Goal: Information Seeking & Learning: Learn about a topic

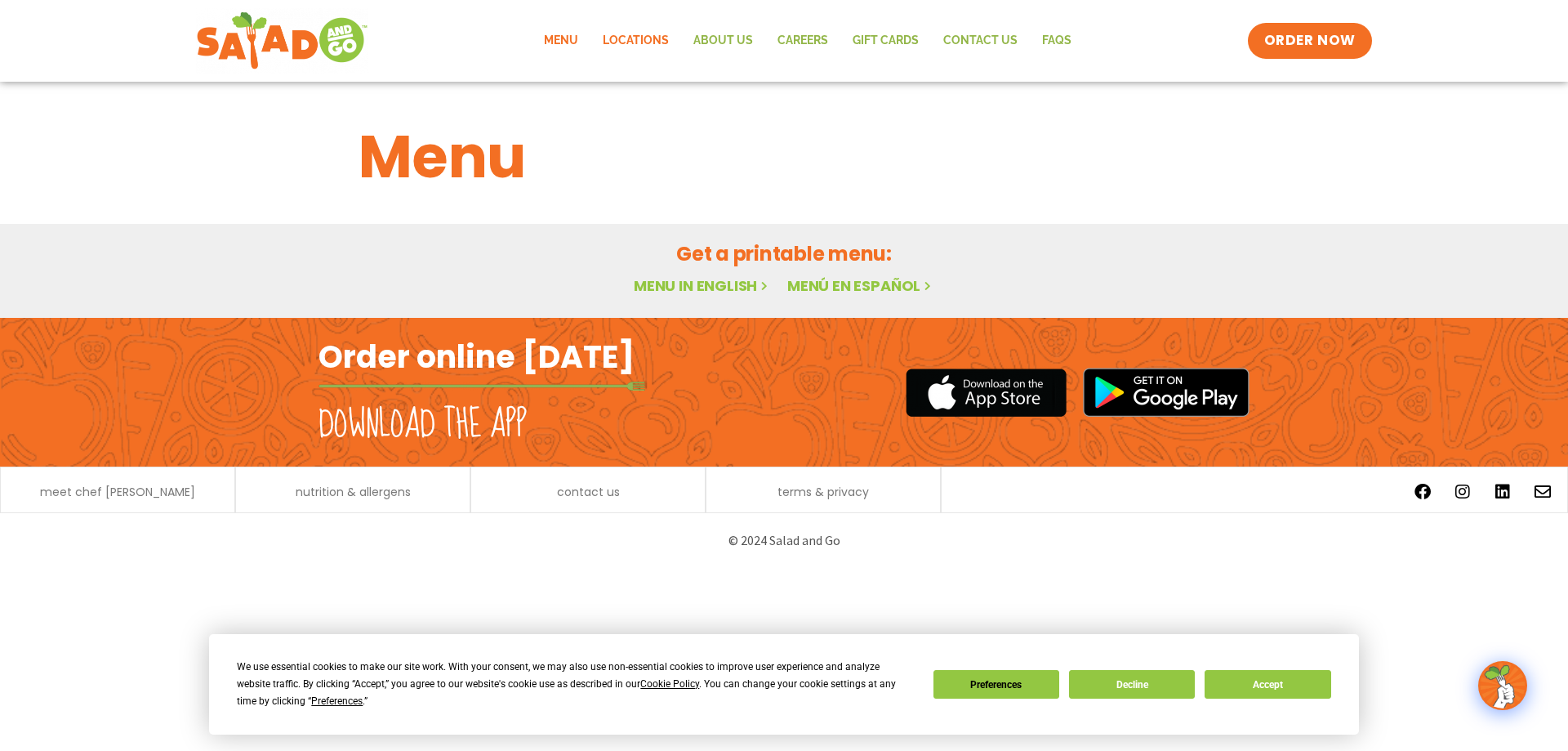
click at [653, 40] on link "Locations" at bounding box center [636, 41] width 90 height 37
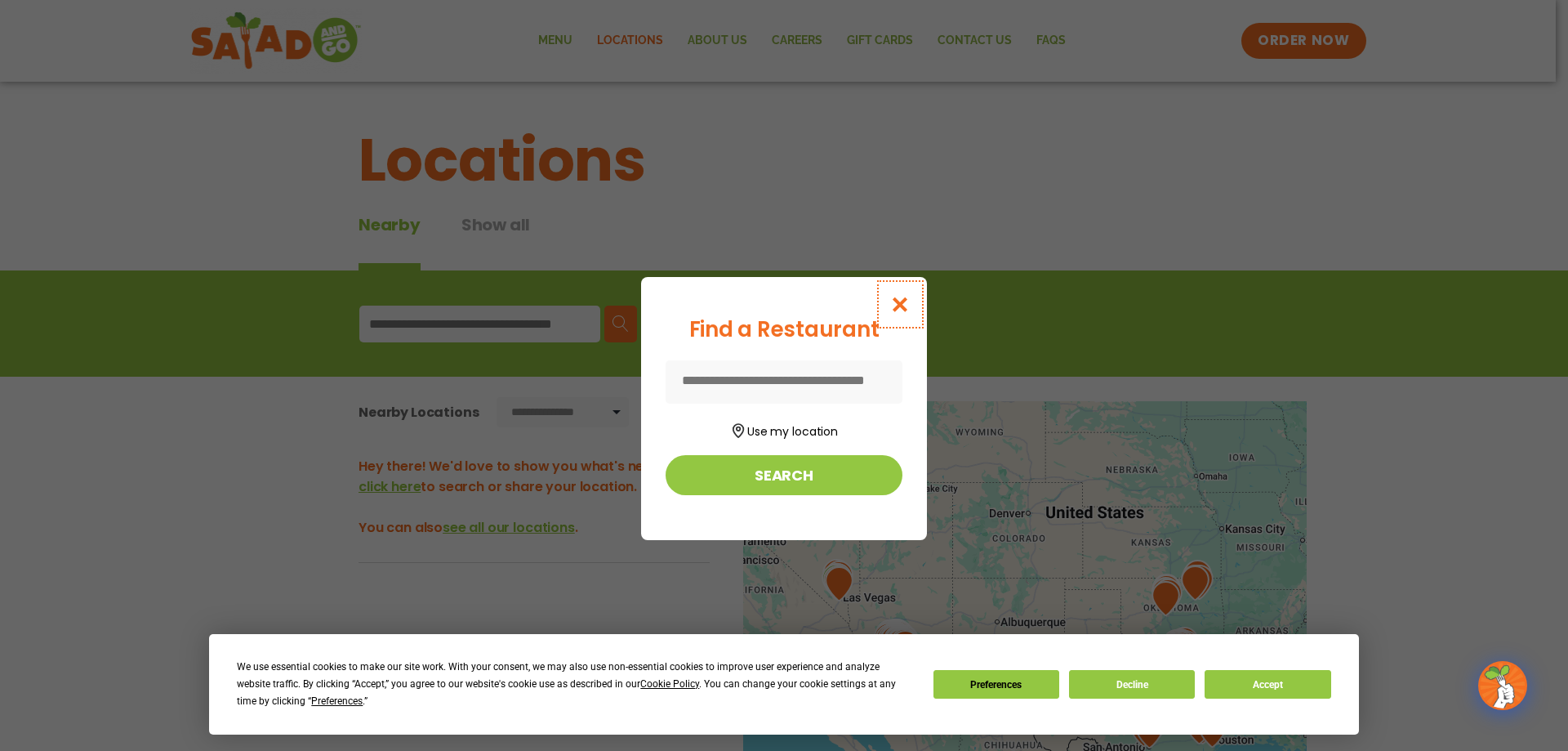
click at [912, 308] on button "Close modal" at bounding box center [900, 304] width 53 height 55
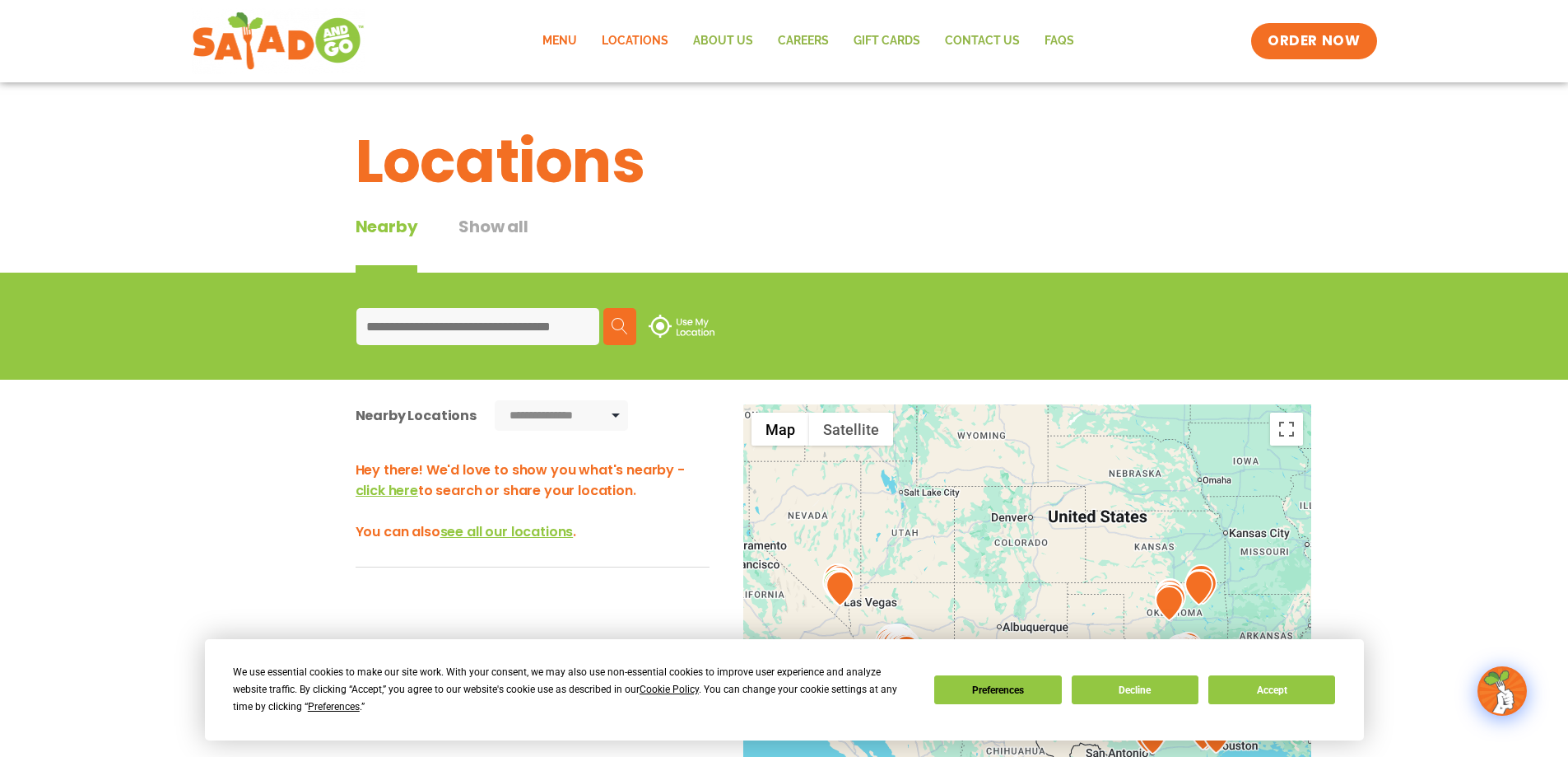
click at [548, 47] on link "Menu" at bounding box center [560, 41] width 59 height 38
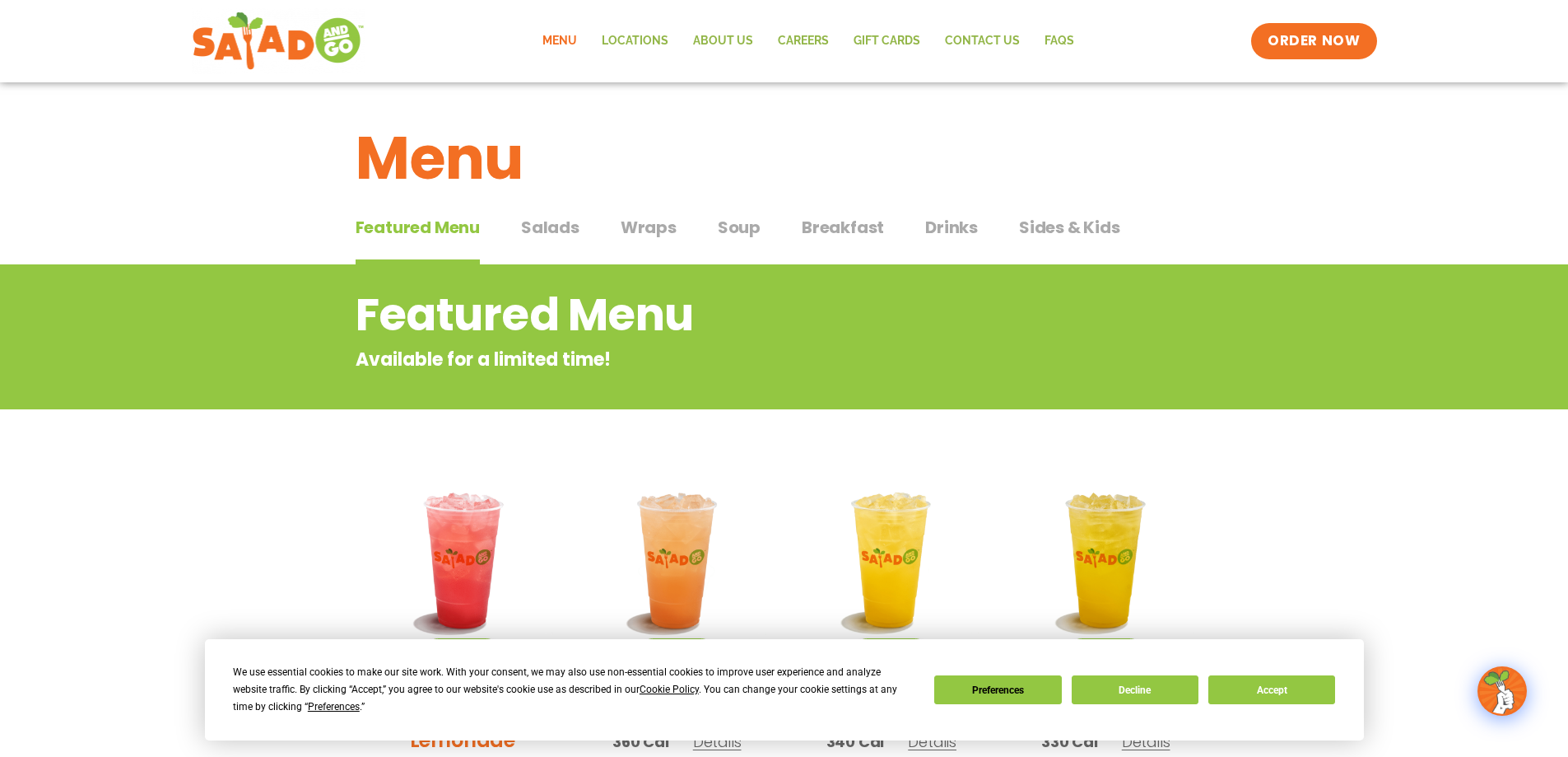
click at [568, 230] on span "Salads" at bounding box center [551, 227] width 58 height 25
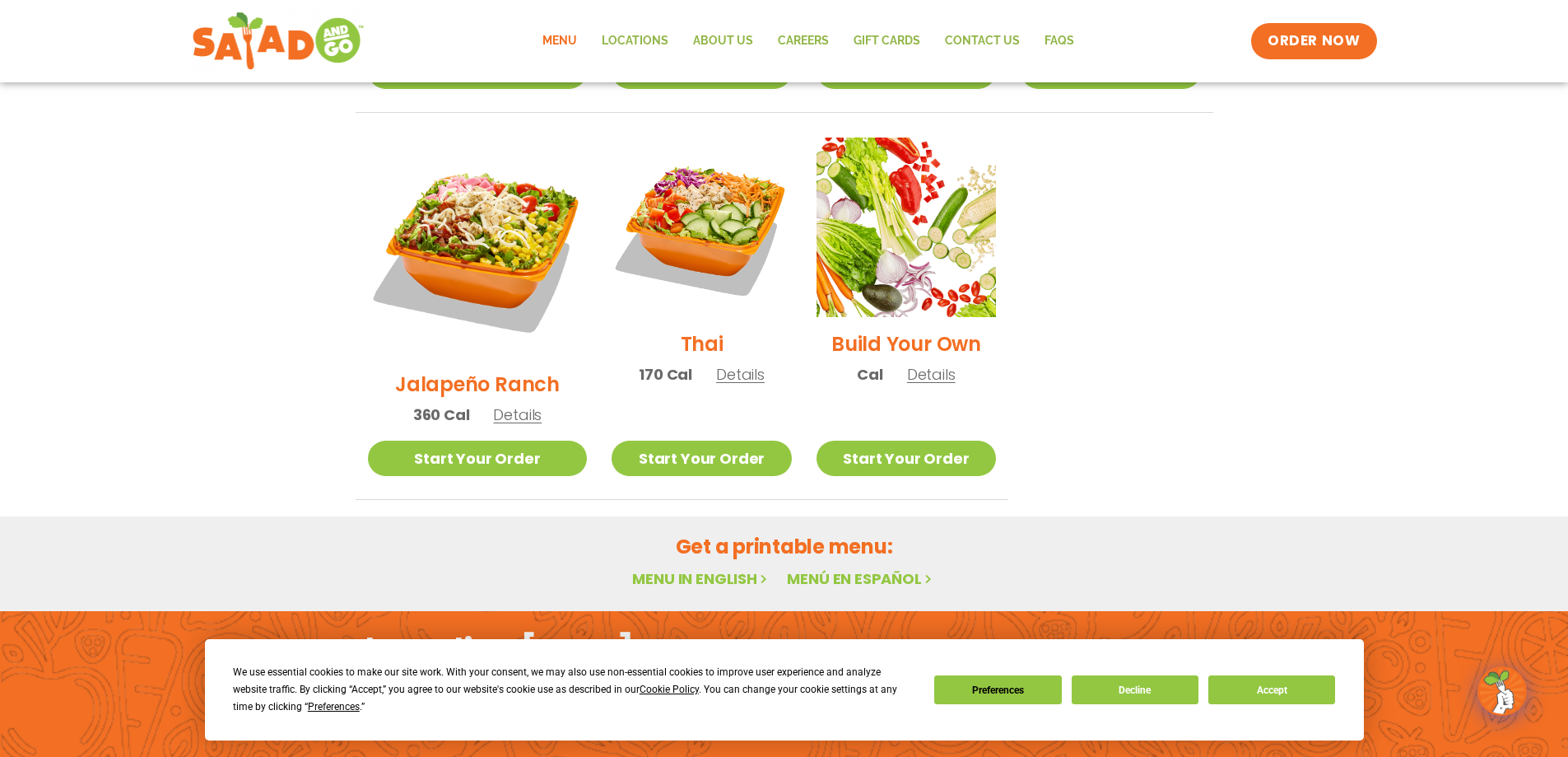
scroll to position [1228, 0]
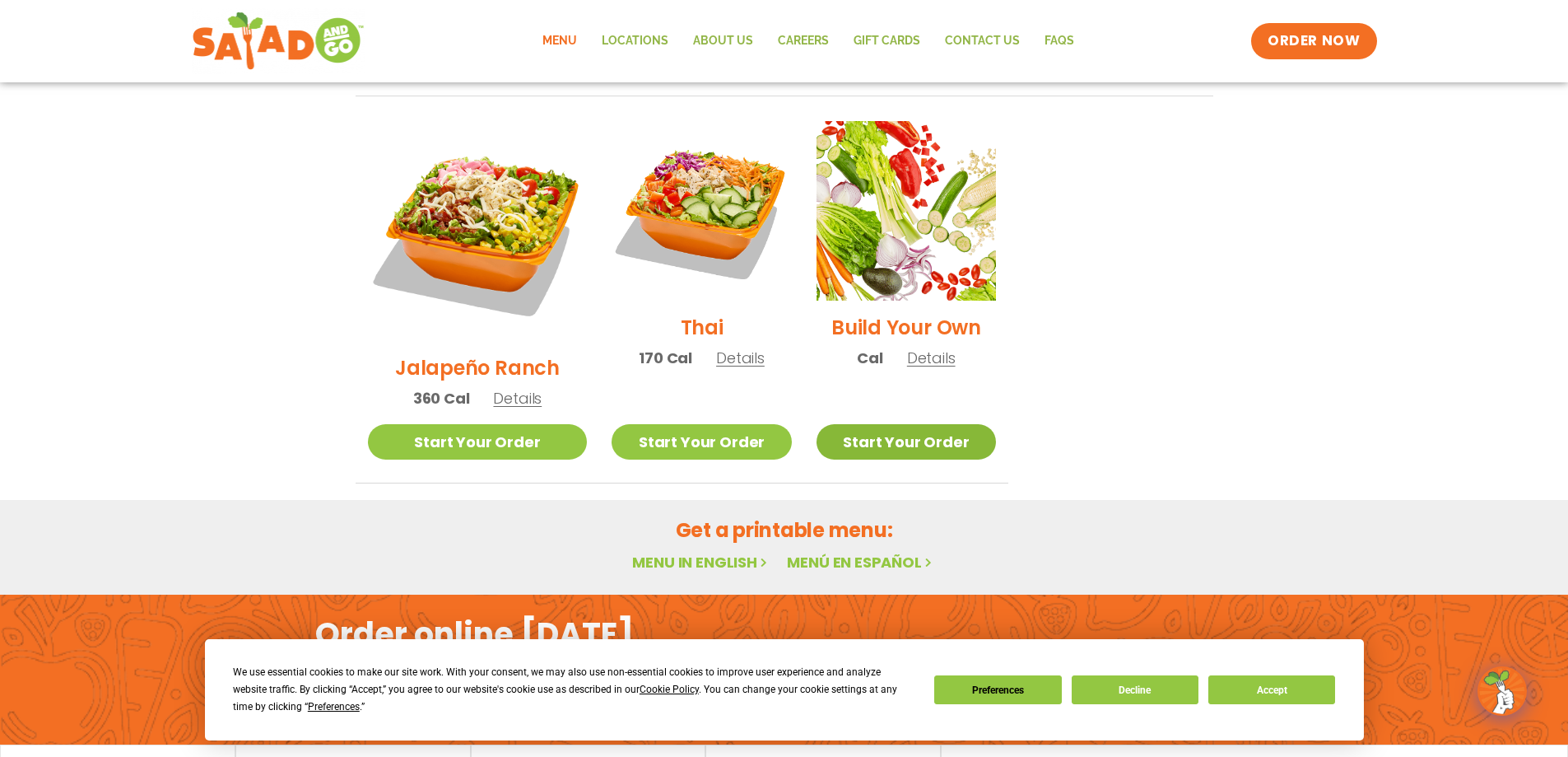
click at [889, 424] on link "Start Your Order" at bounding box center [906, 442] width 180 height 35
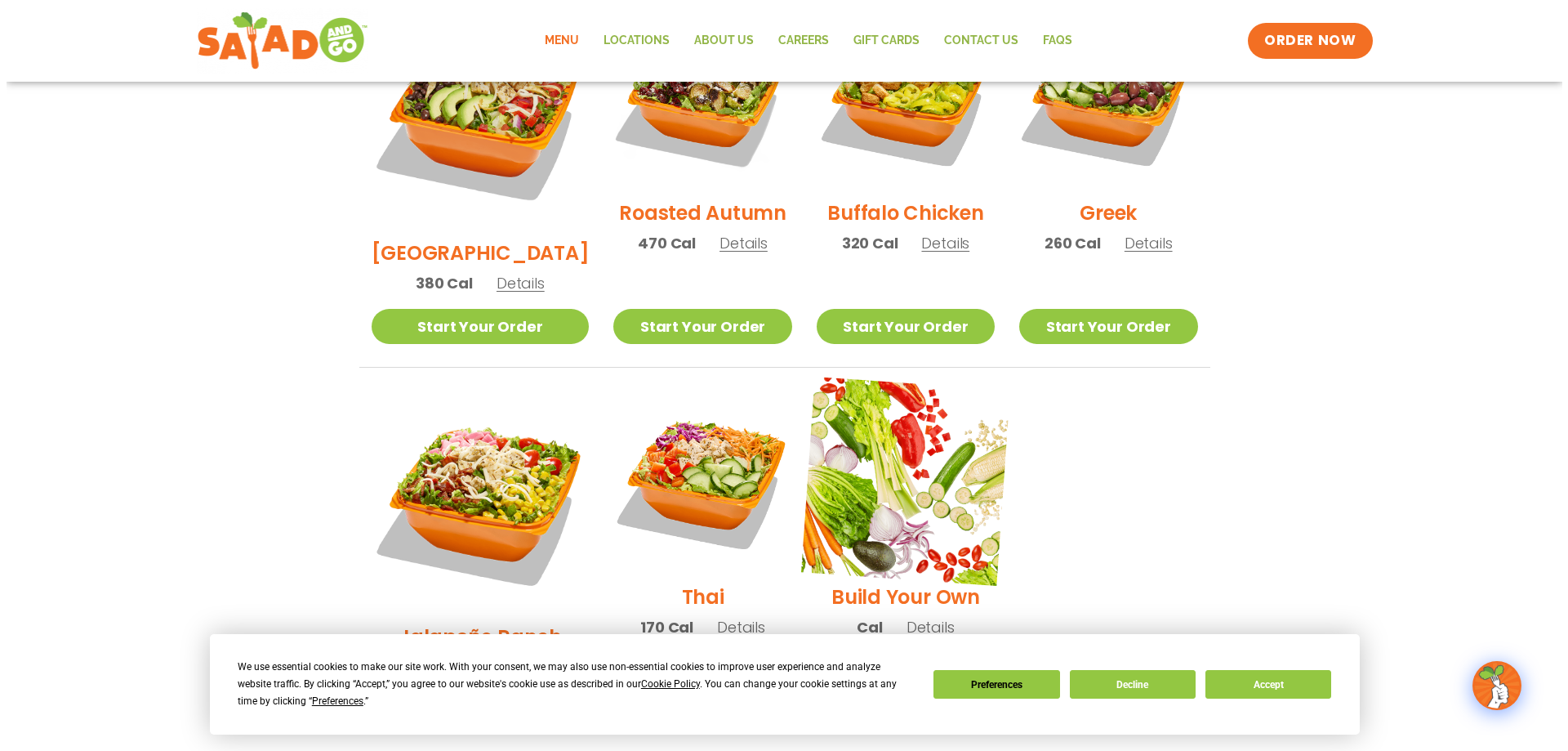
scroll to position [674, 0]
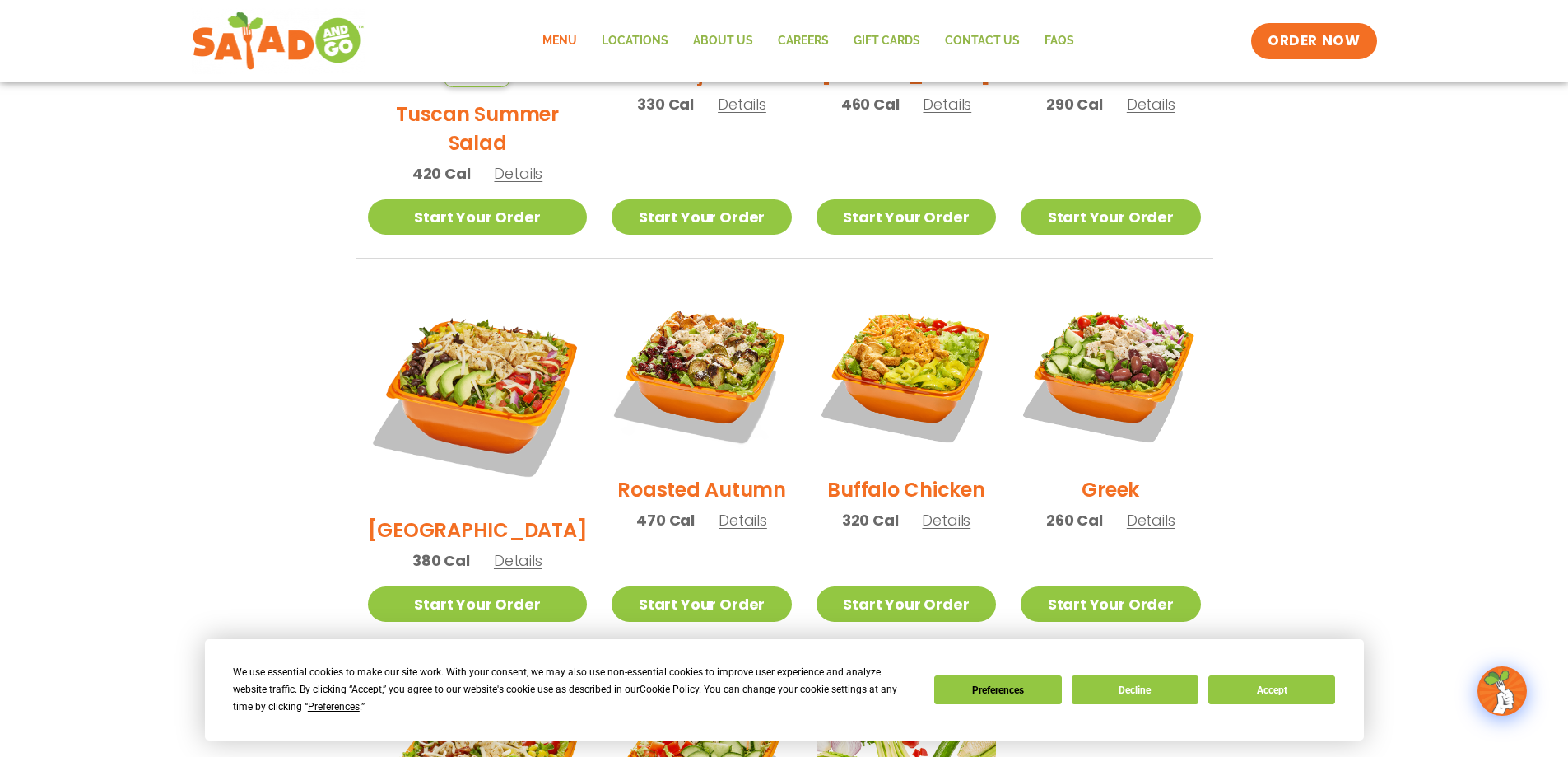
click at [1120, 373] on img at bounding box center [1110, 373] width 180 height 180
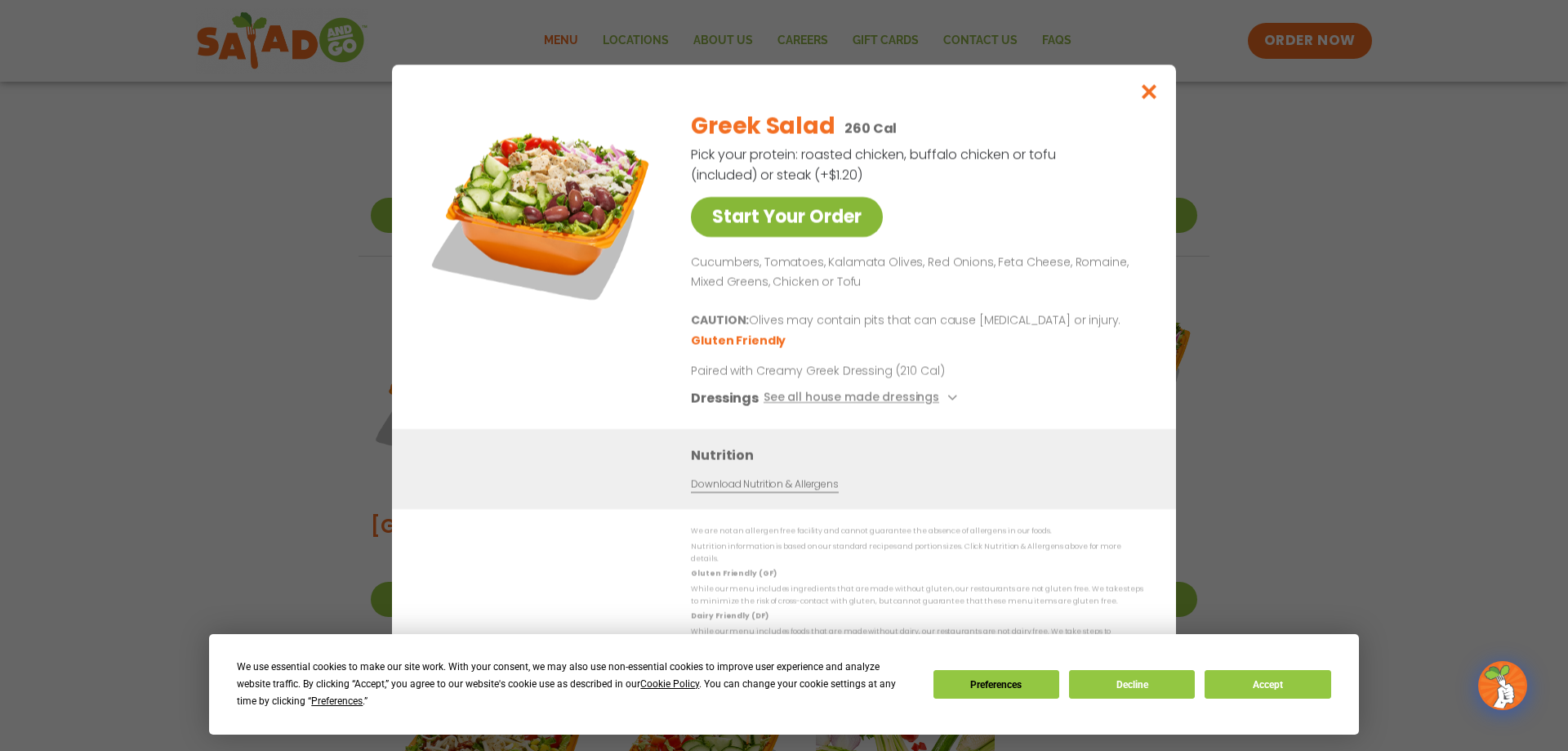
click at [785, 236] on link "Start Your Order" at bounding box center [787, 217] width 192 height 40
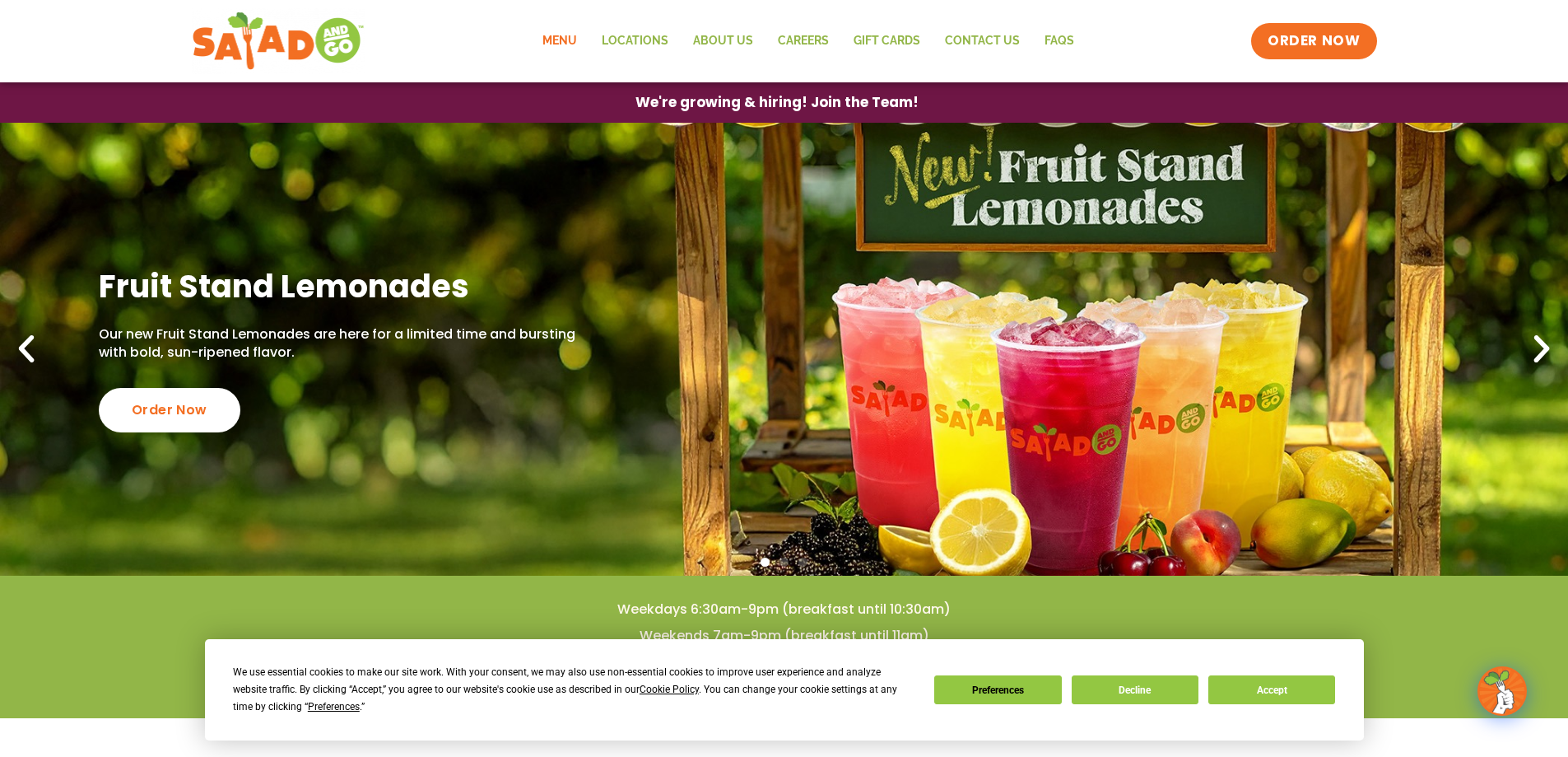
click at [577, 36] on link "Menu" at bounding box center [560, 41] width 59 height 38
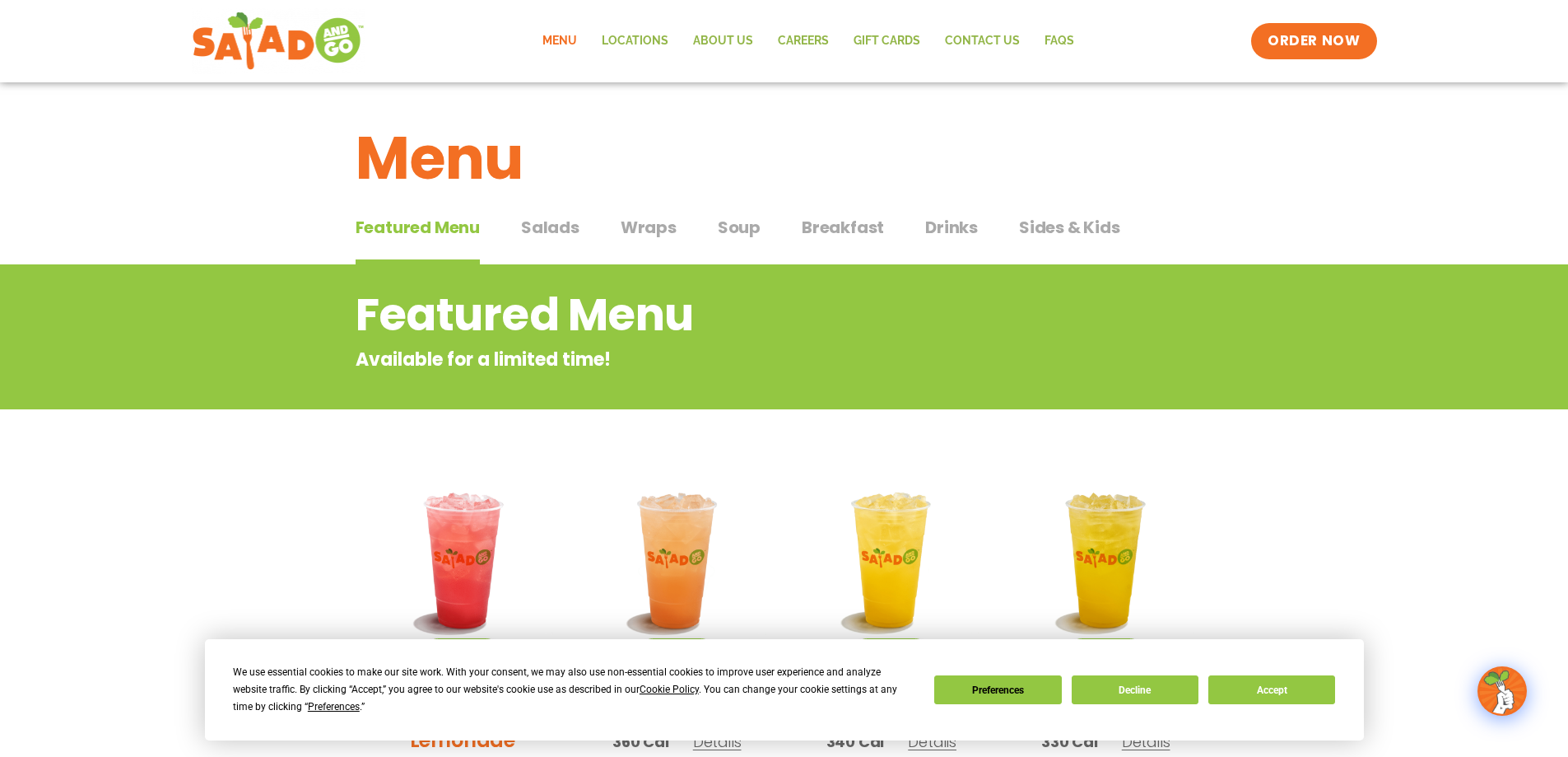
click at [561, 223] on span "Salads" at bounding box center [551, 227] width 58 height 25
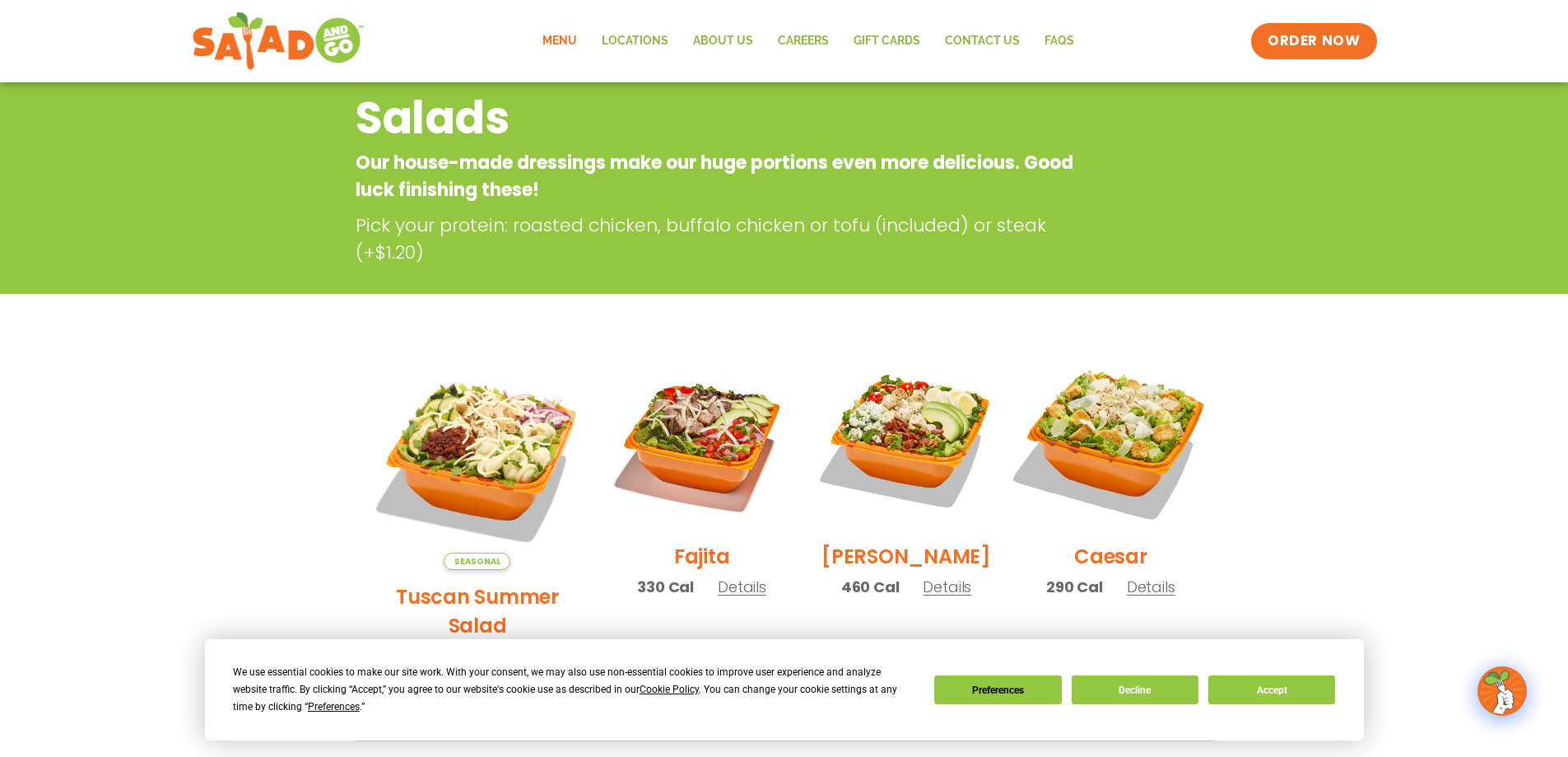
scroll to position [274, 0]
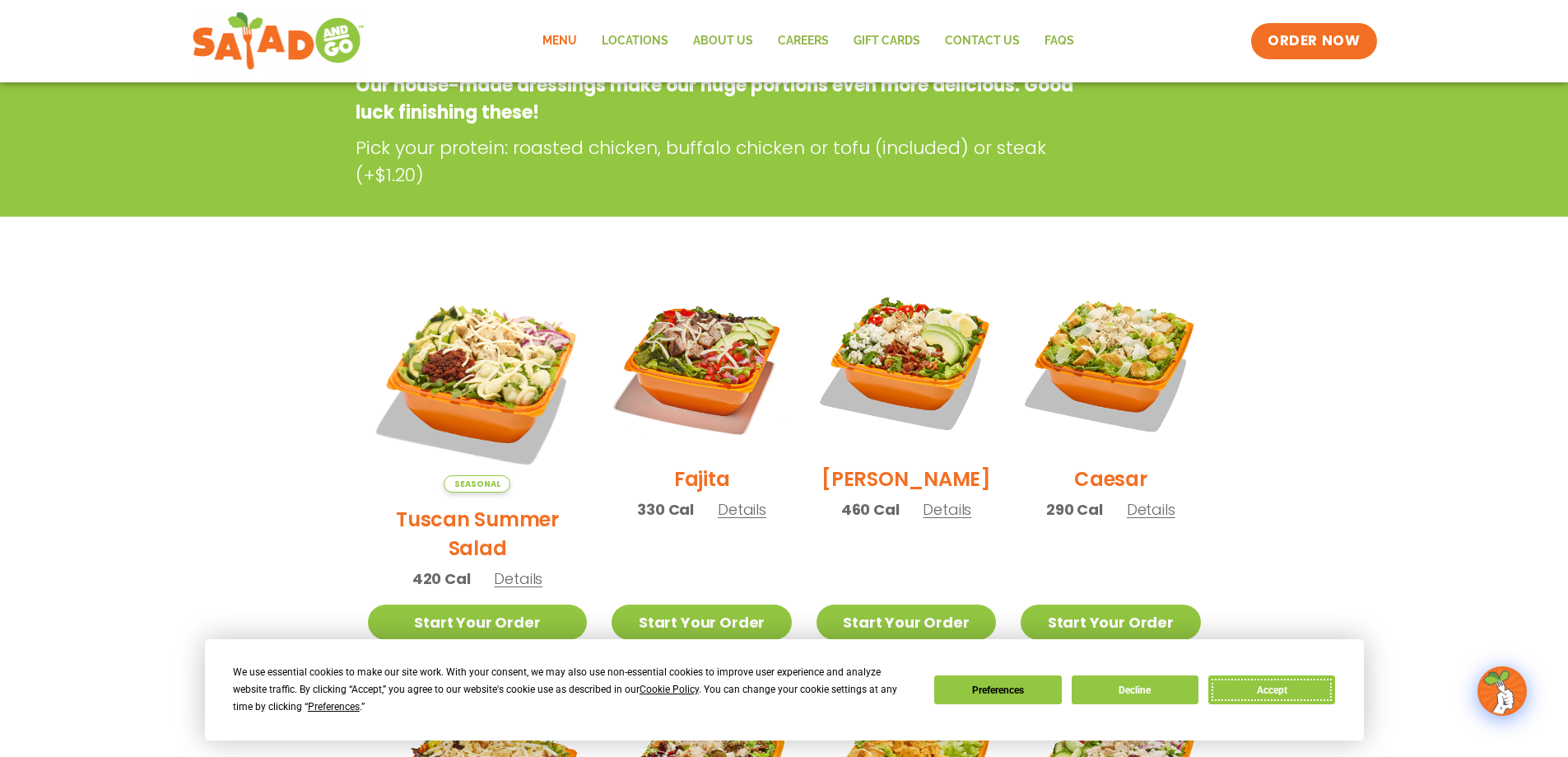
click at [1283, 704] on button "Accept" at bounding box center [1272, 689] width 127 height 28
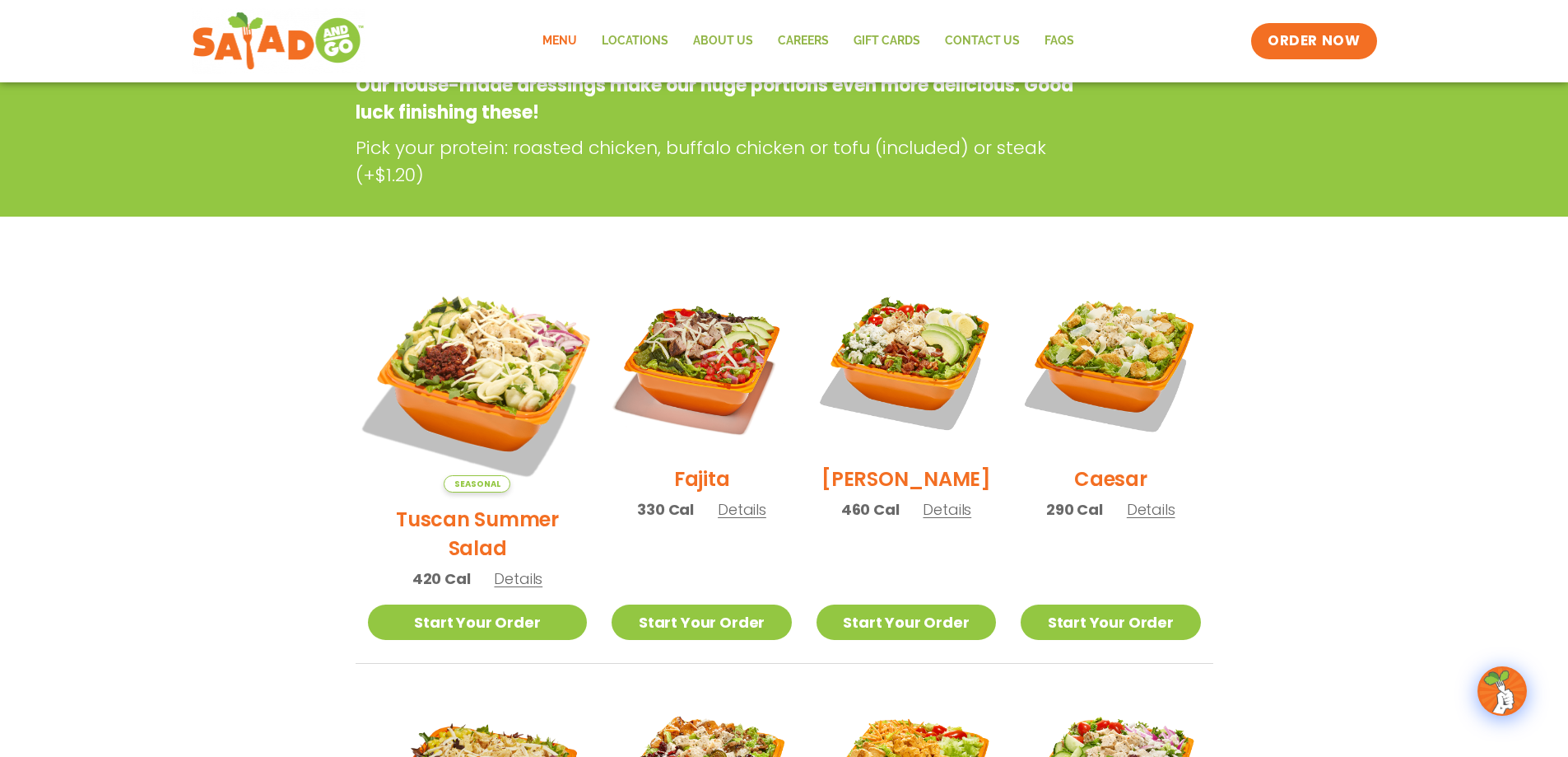
click at [482, 339] on img at bounding box center [477, 383] width 257 height 257
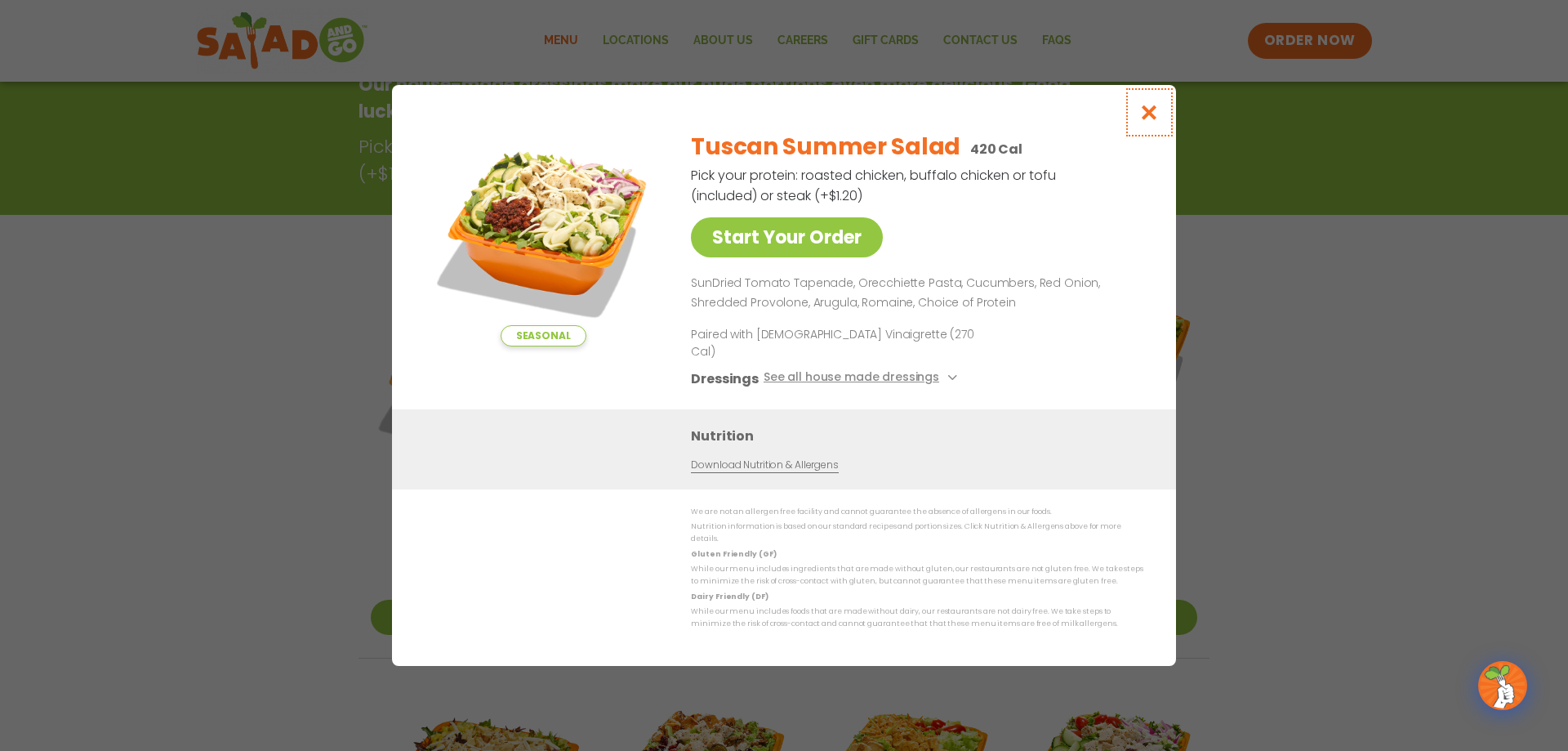
click at [1148, 121] on icon "Close modal" at bounding box center [1149, 112] width 21 height 17
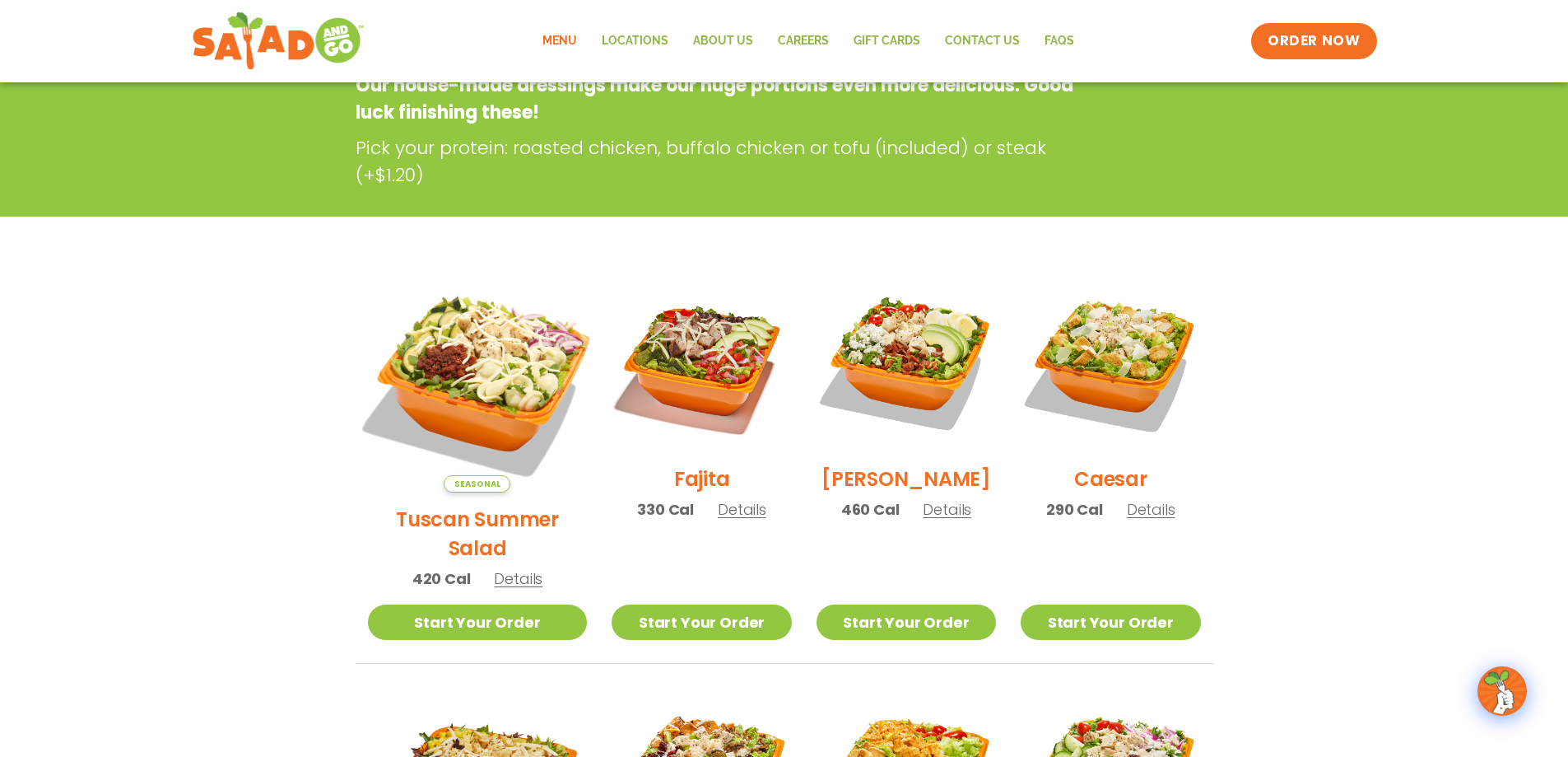
click at [456, 371] on img at bounding box center [477, 383] width 257 height 257
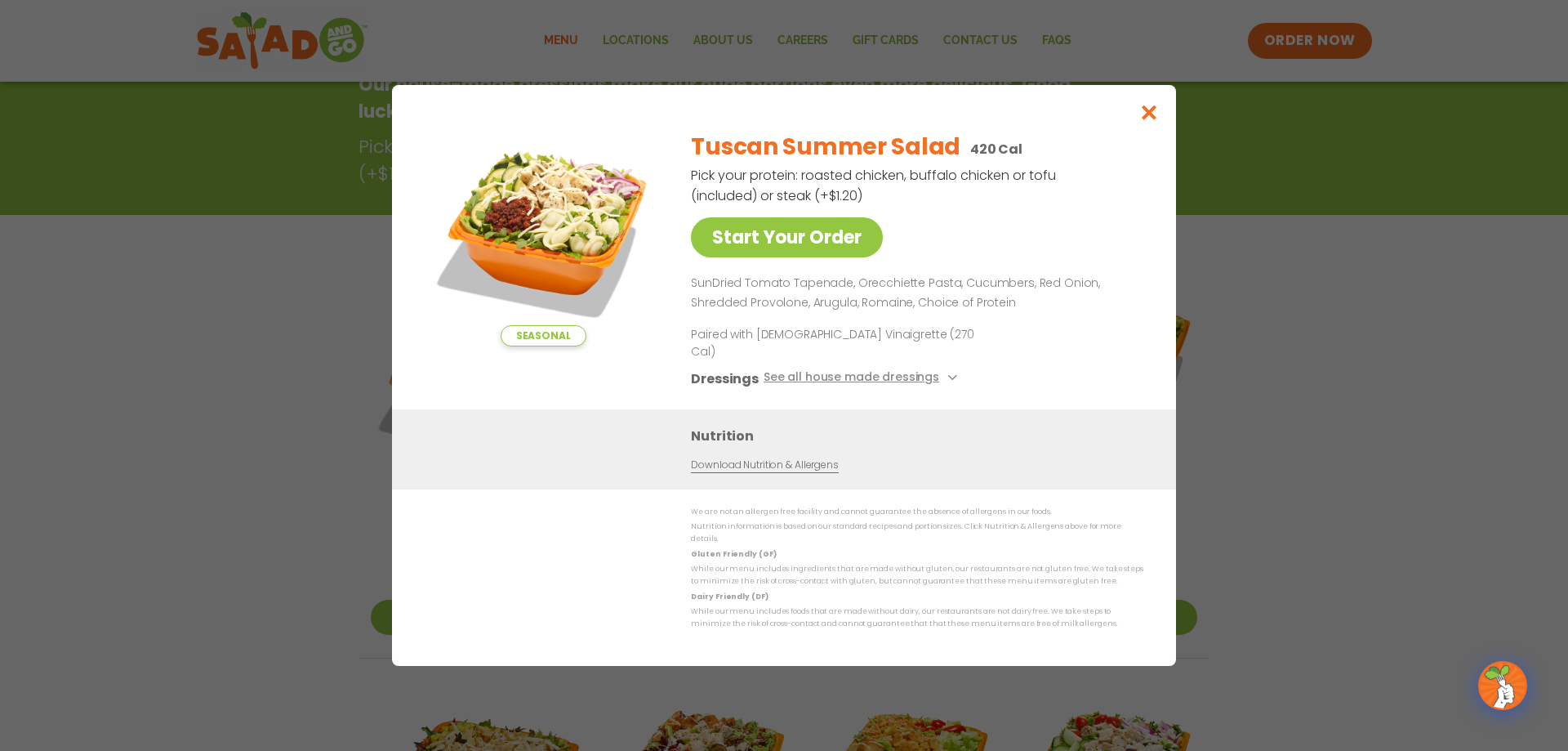
click at [1325, 399] on div "Seasonal Start Your Order Tuscan Summer Salad 420 Cal Pick your protein: roaste…" at bounding box center [784, 376] width 1568 height 751
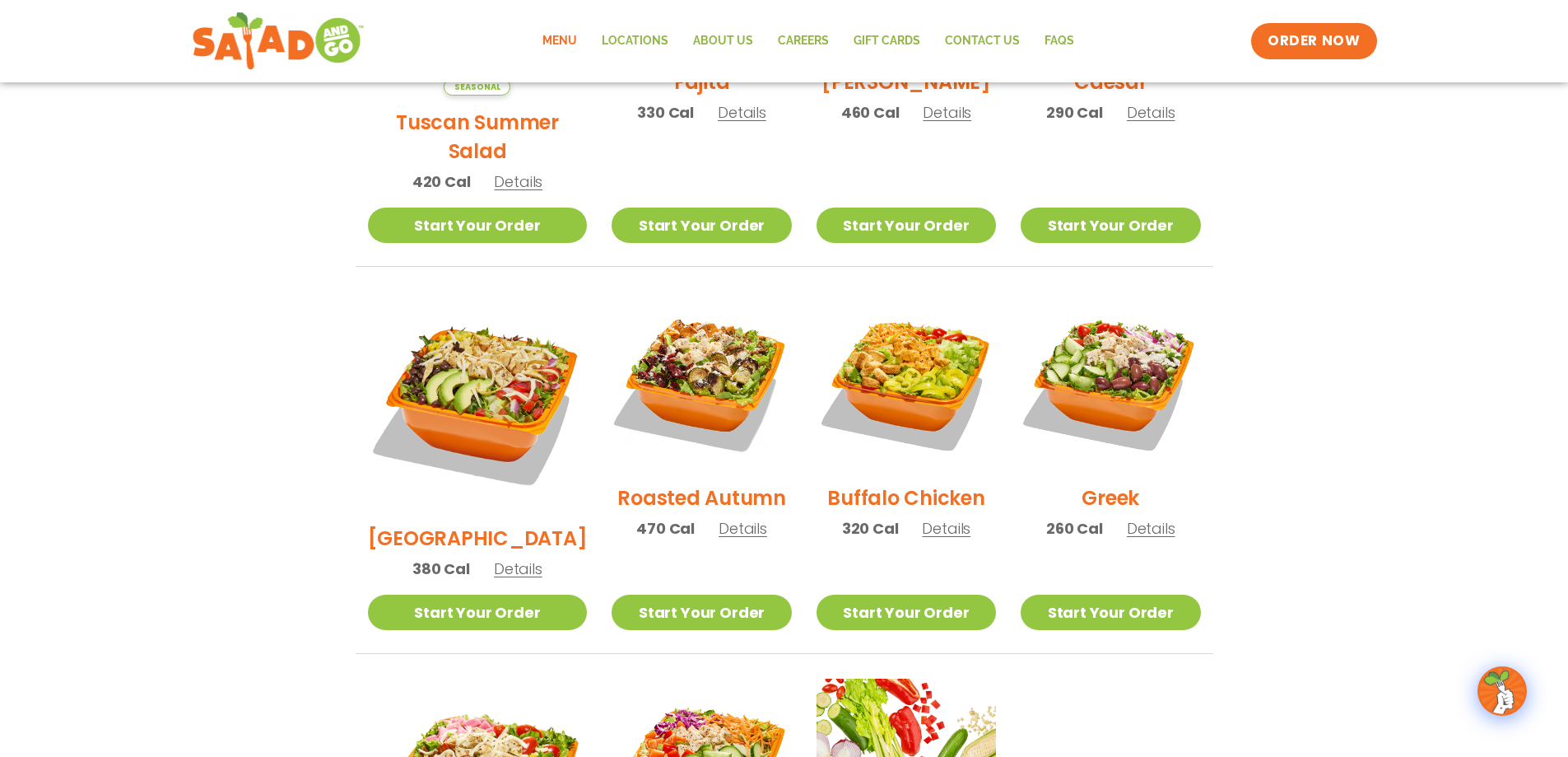
scroll to position [686, 0]
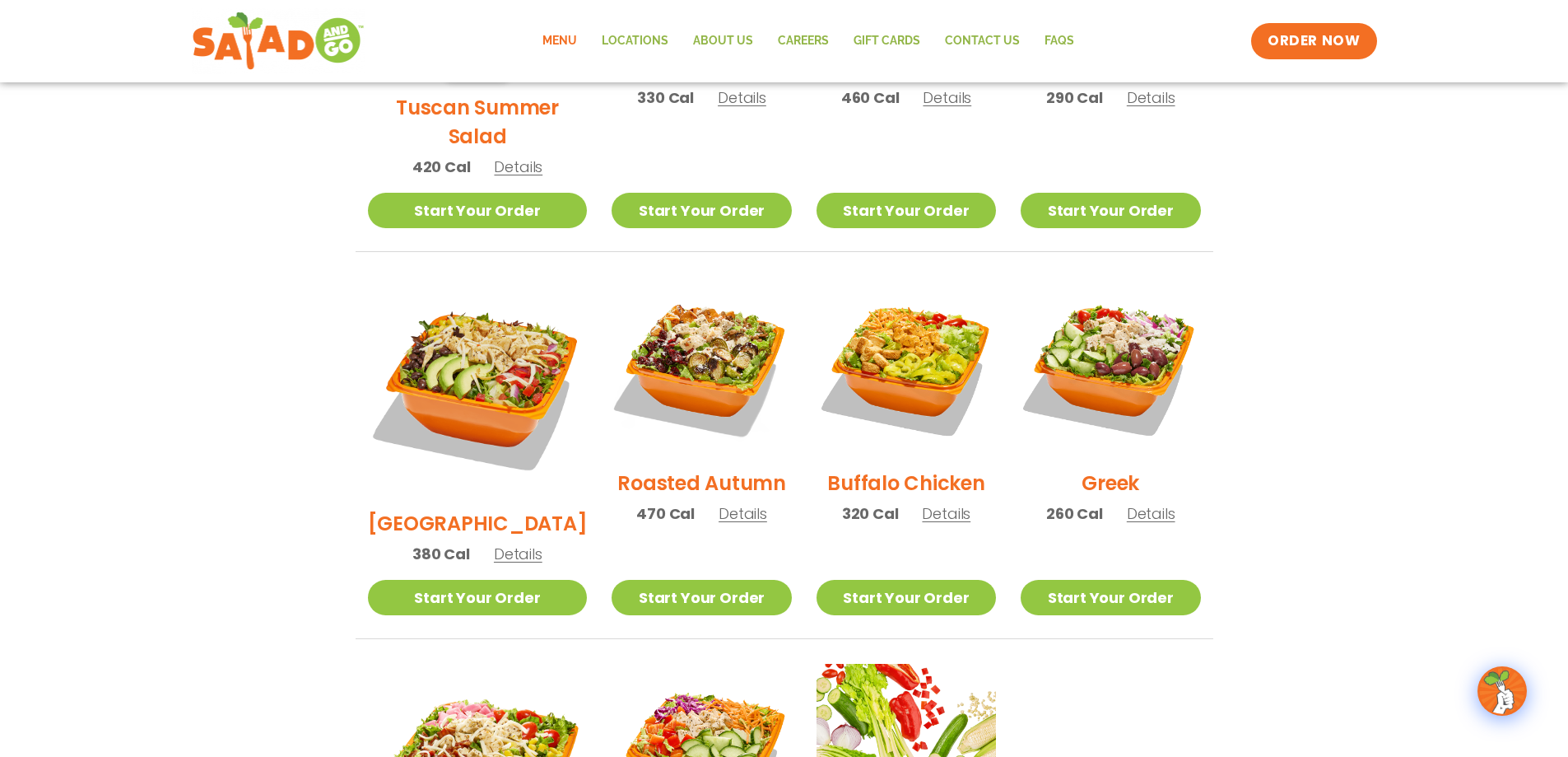
click at [695, 318] on img at bounding box center [701, 366] width 180 height 180
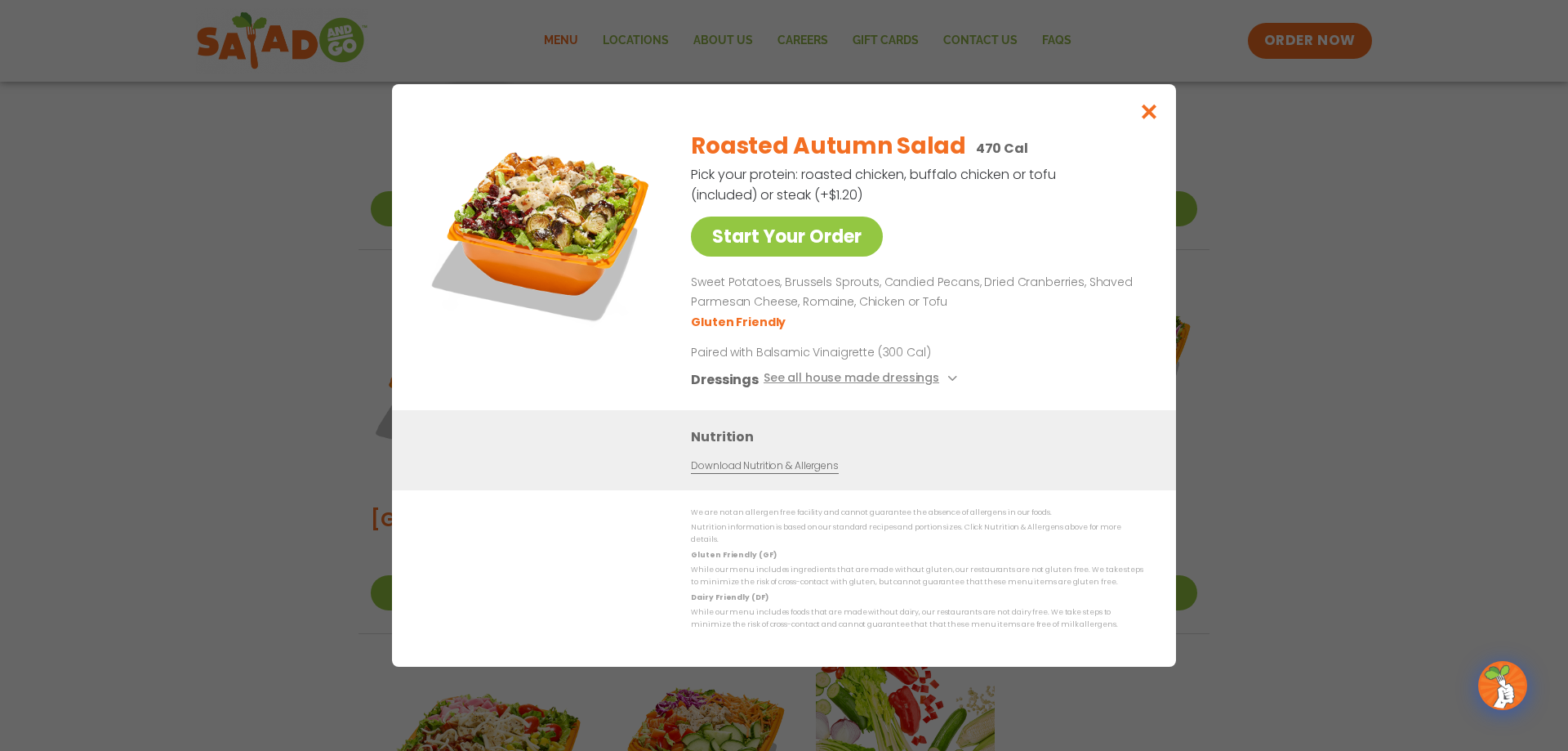
click at [1224, 290] on div "Start Your Order Roasted Autumn Salad 470 Cal Pick your protein: roasted chicke…" at bounding box center [784, 376] width 1568 height 751
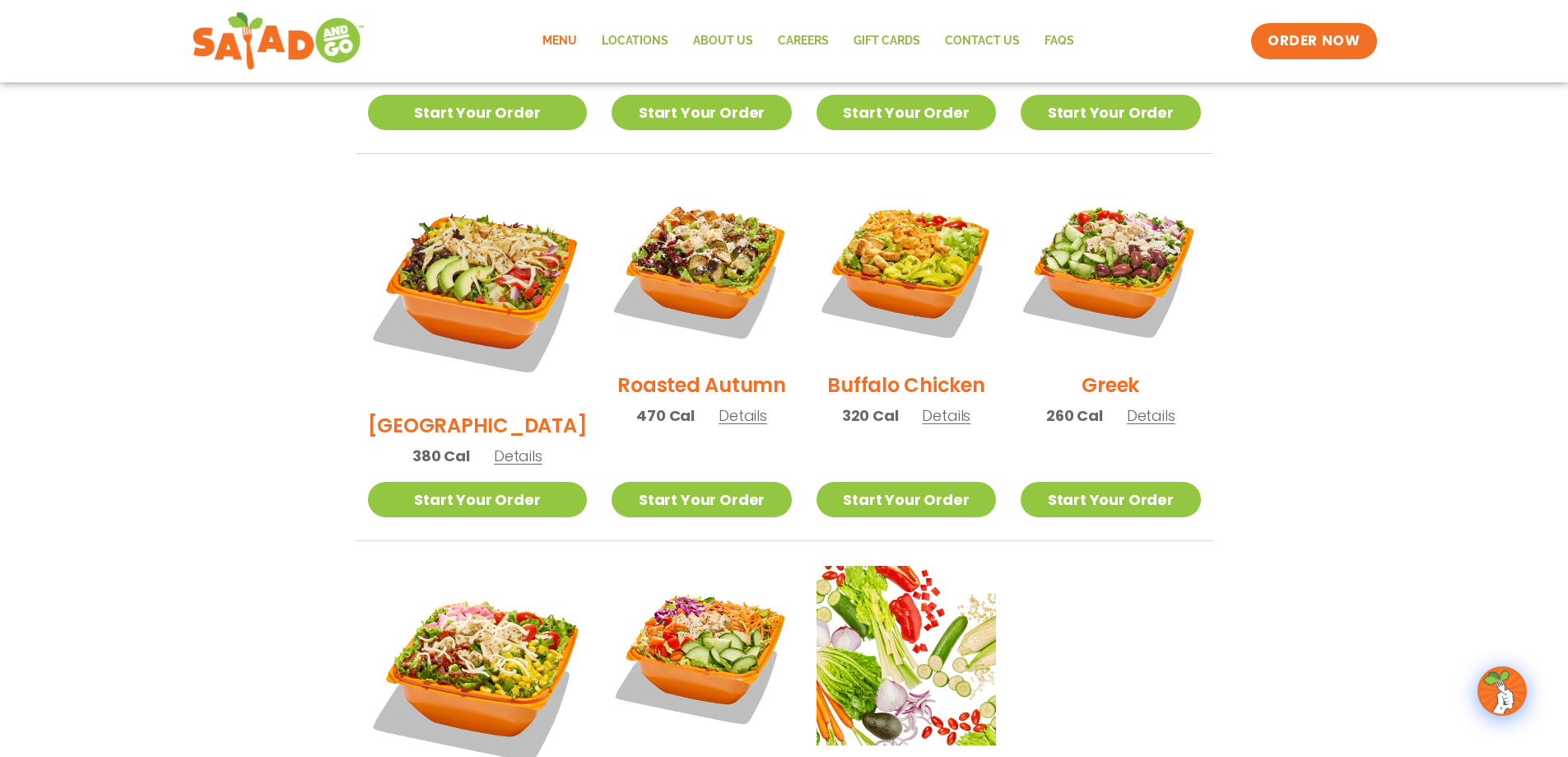
scroll to position [823, 0]
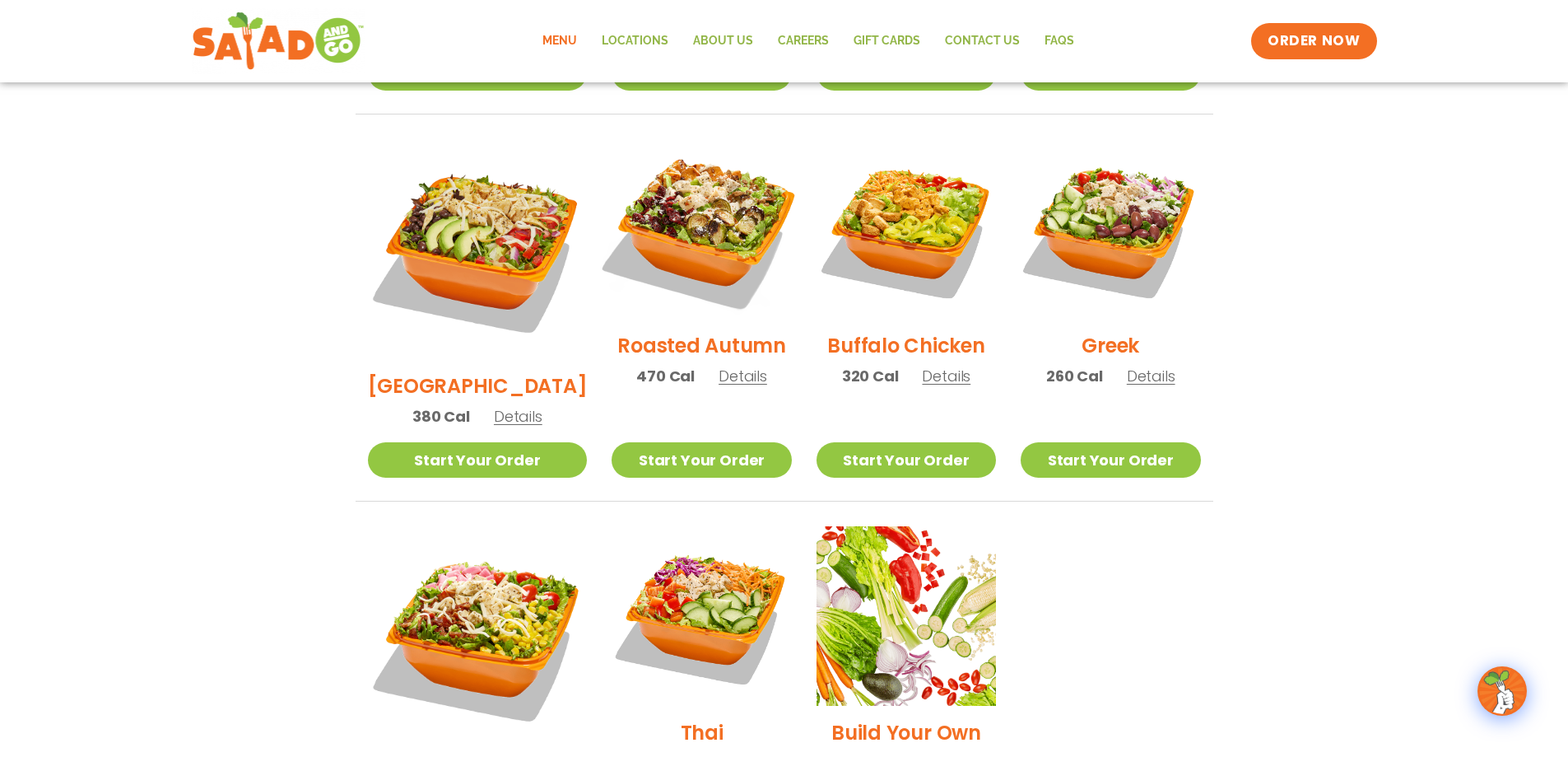
click at [651, 200] on img at bounding box center [701, 229] width 211 height 211
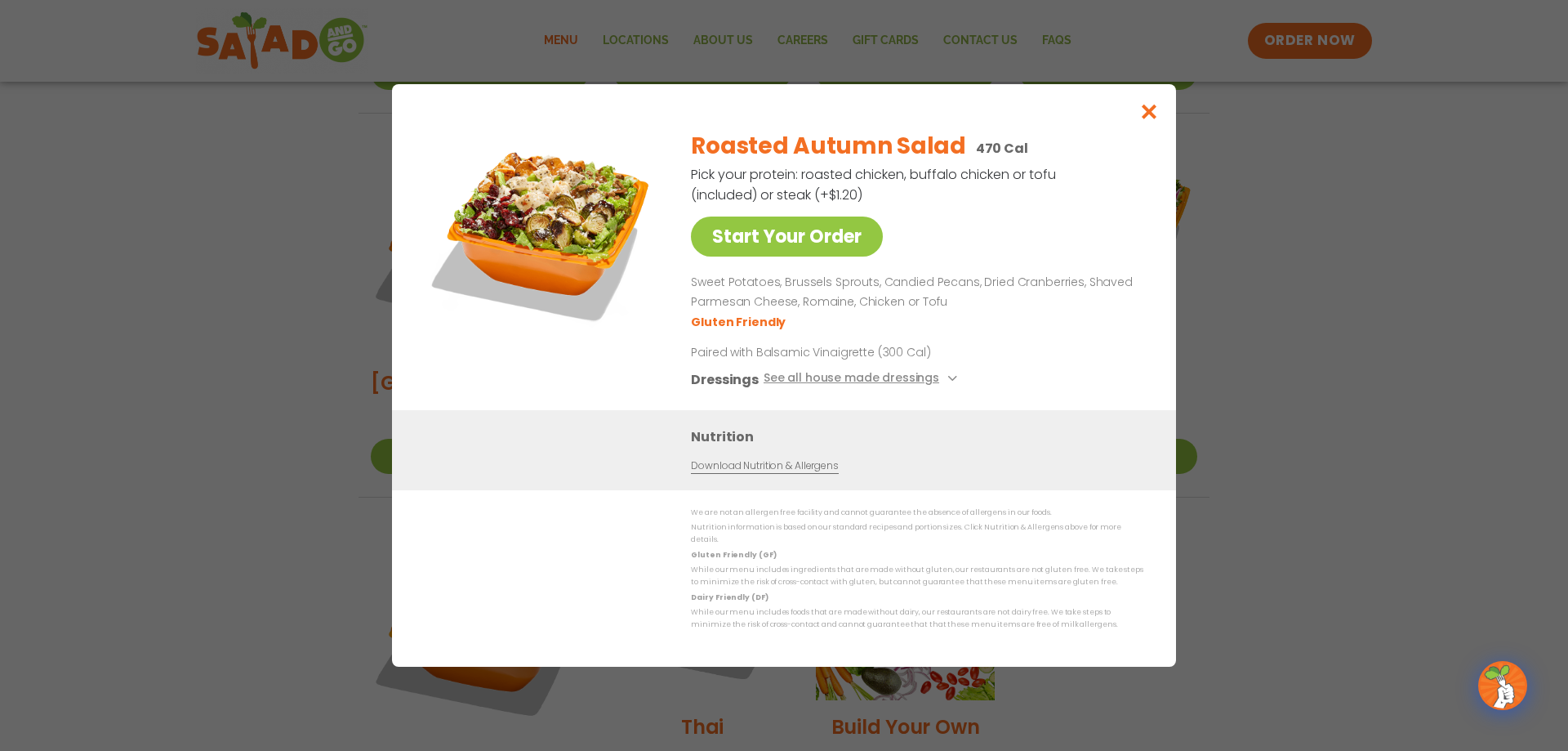
click at [1292, 308] on div "Start Your Order Roasted Autumn Salad 470 Cal Pick your protein: roasted chicke…" at bounding box center [784, 376] width 1568 height 751
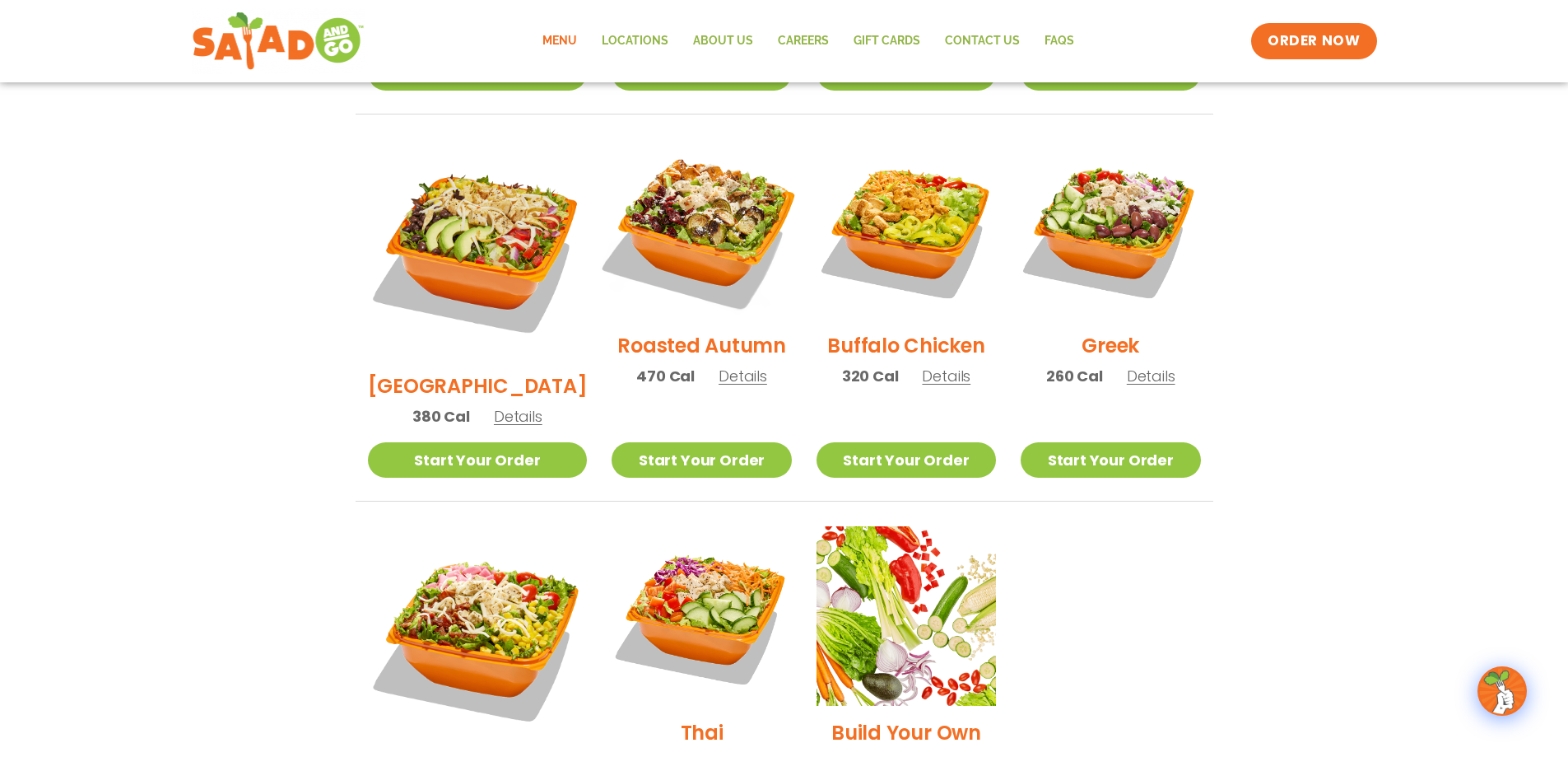
click at [728, 215] on img at bounding box center [701, 229] width 211 height 211
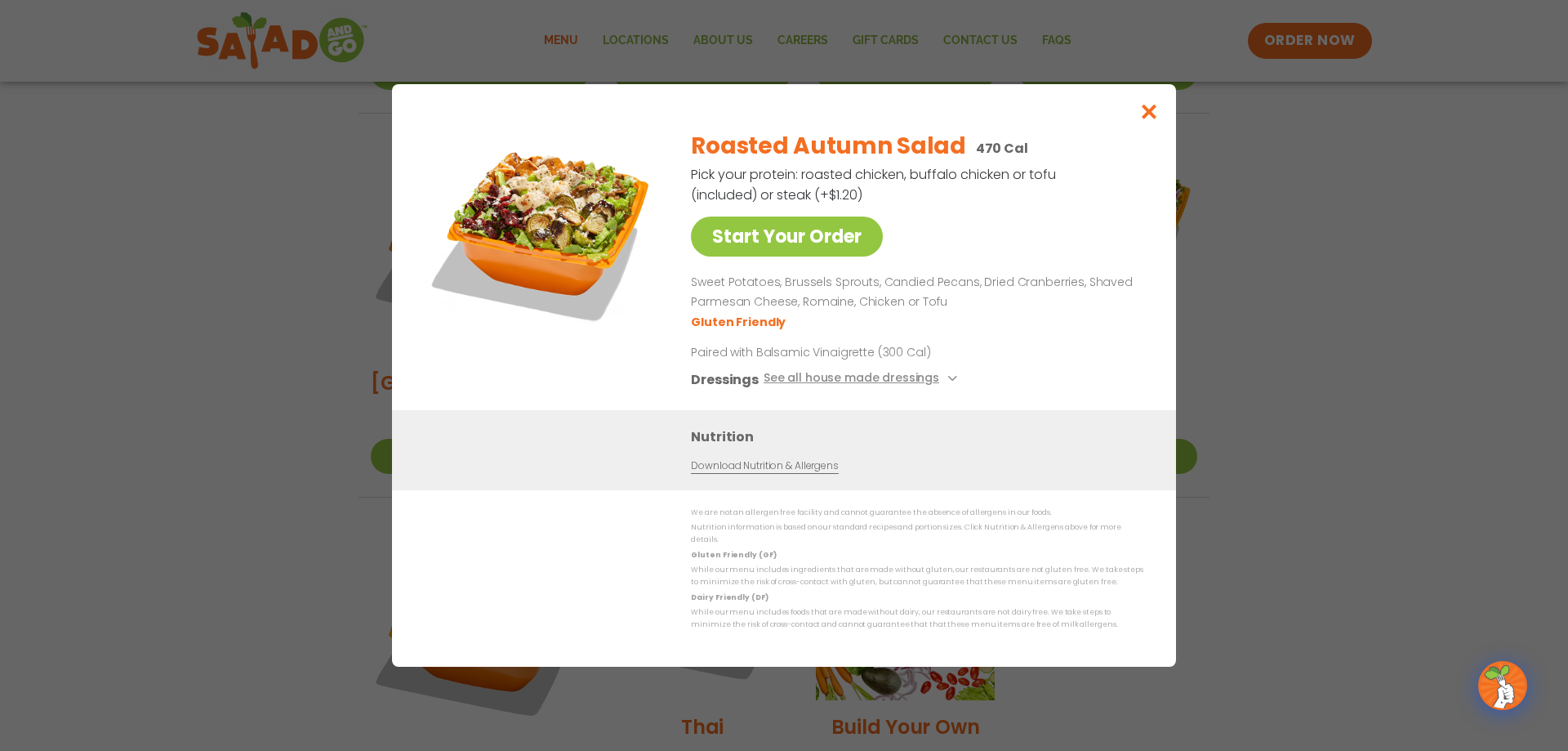
click at [1406, 375] on div "Start Your Order Roasted Autumn Salad 470 Cal Pick your protein: roasted chicke…" at bounding box center [784, 376] width 1568 height 751
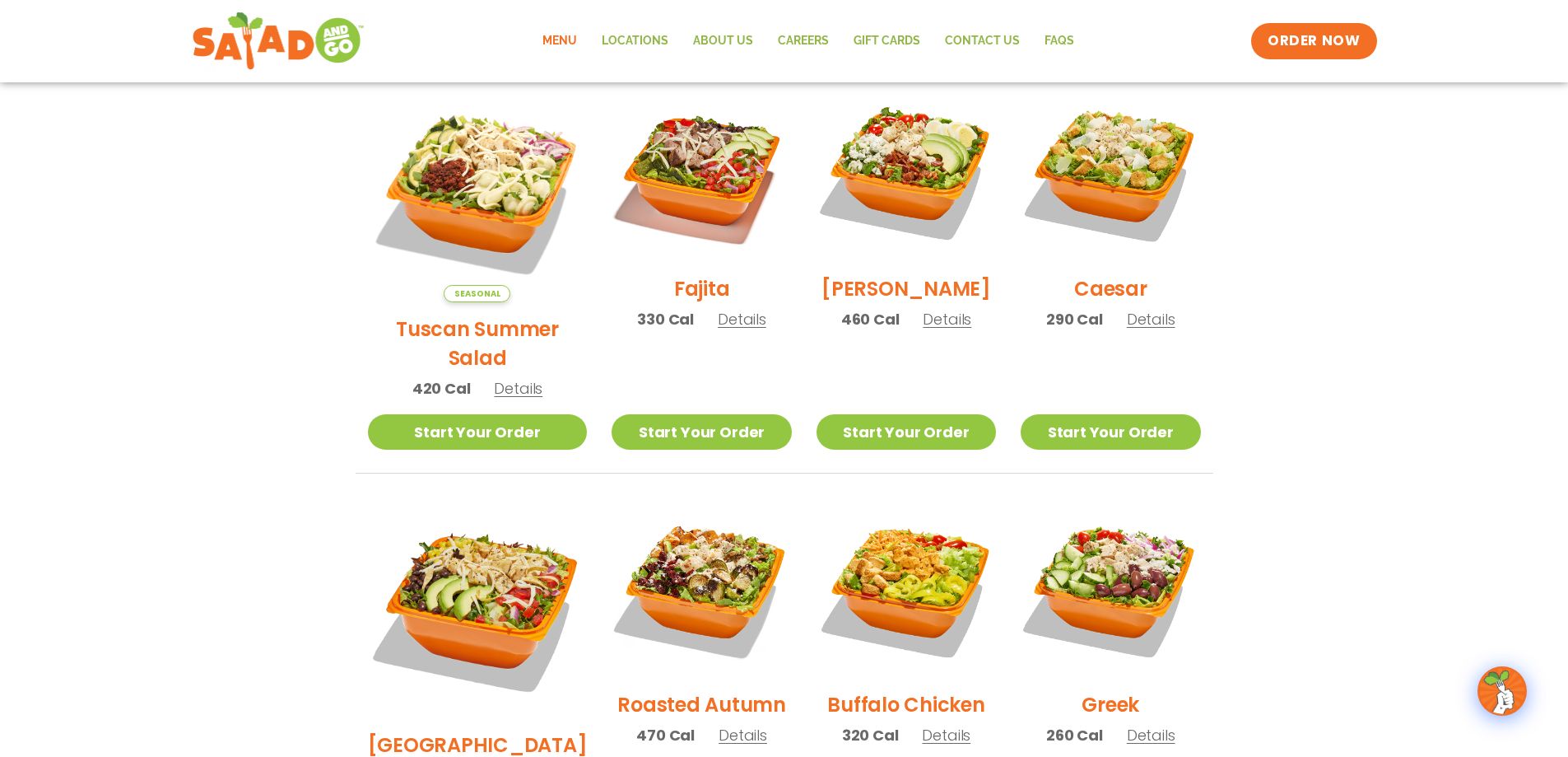
scroll to position [412, 0]
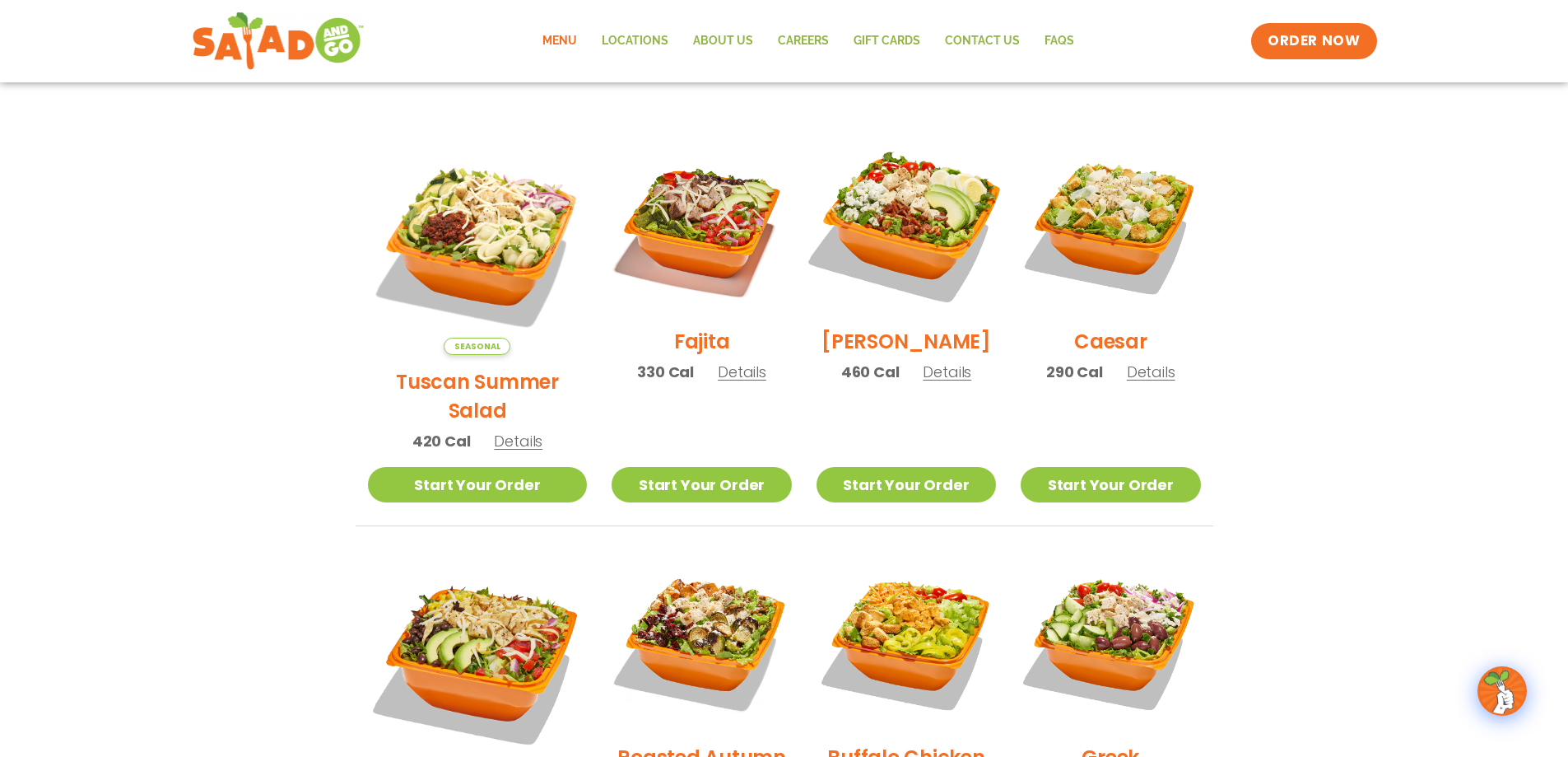
click at [918, 233] on img at bounding box center [906, 225] width 211 height 211
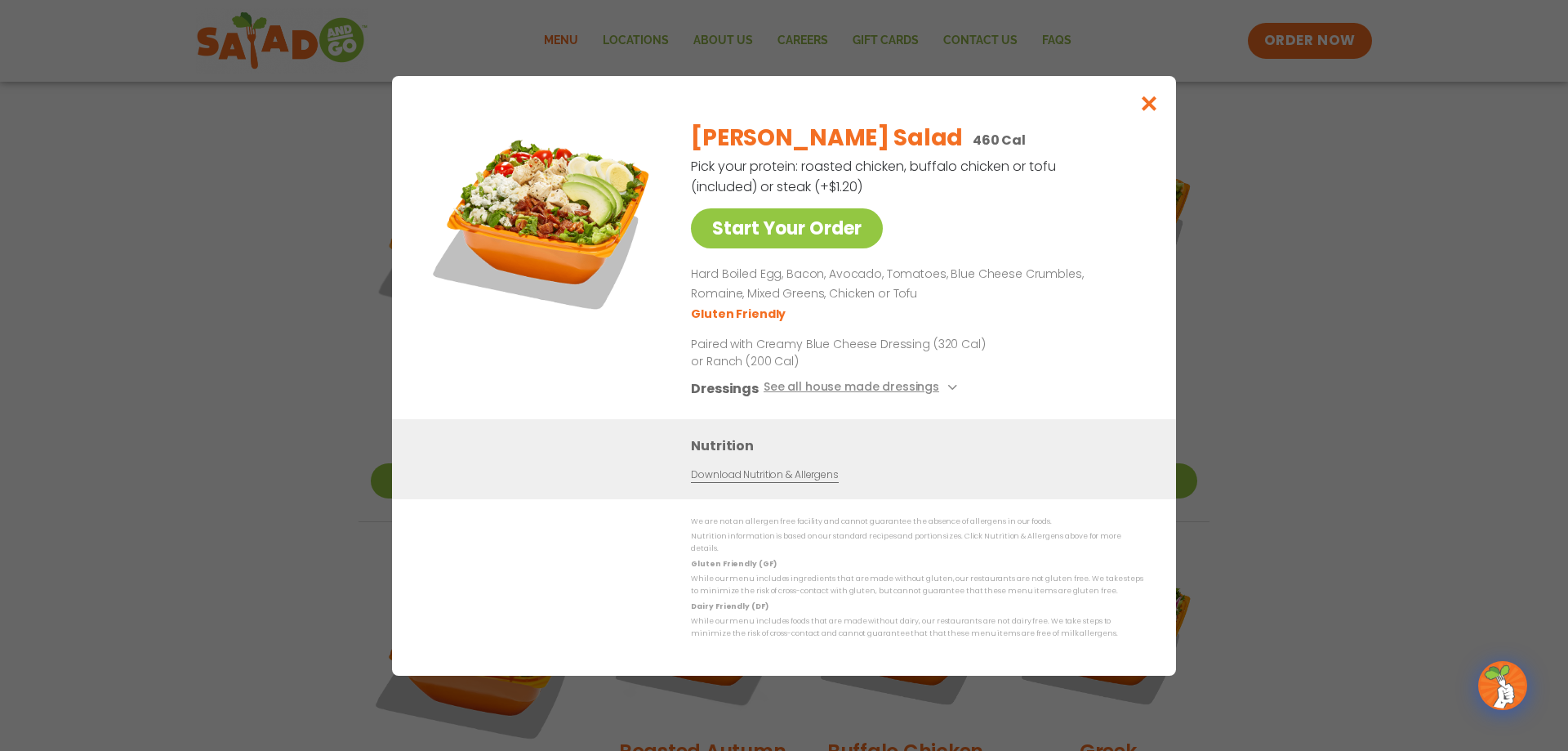
click at [1367, 296] on div "Start Your Order [PERSON_NAME] Salad 460 Cal Pick your protein: roasted chicken…" at bounding box center [784, 376] width 1568 height 751
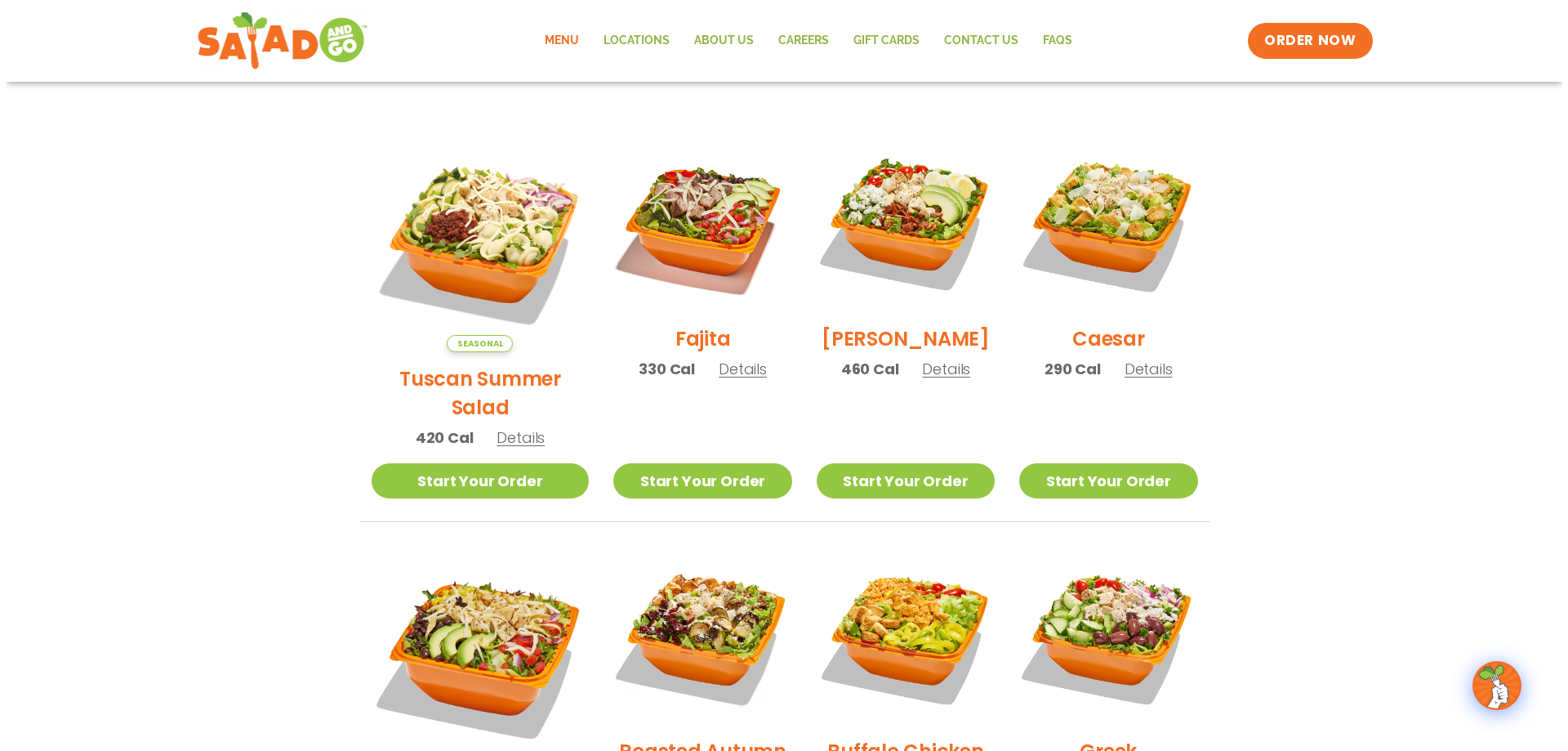
scroll to position [545, 0]
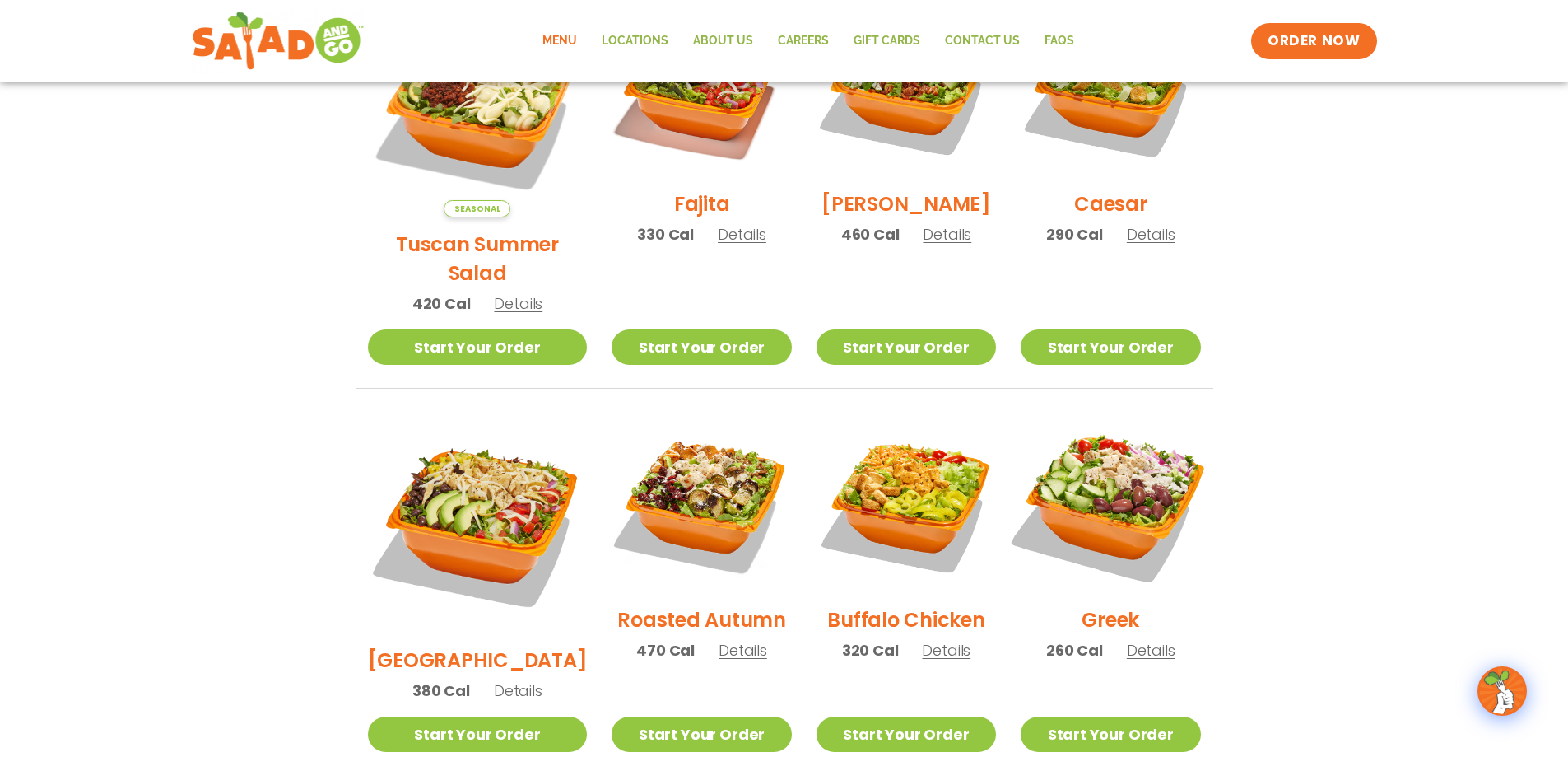
click at [1142, 477] on img at bounding box center [1110, 503] width 211 height 211
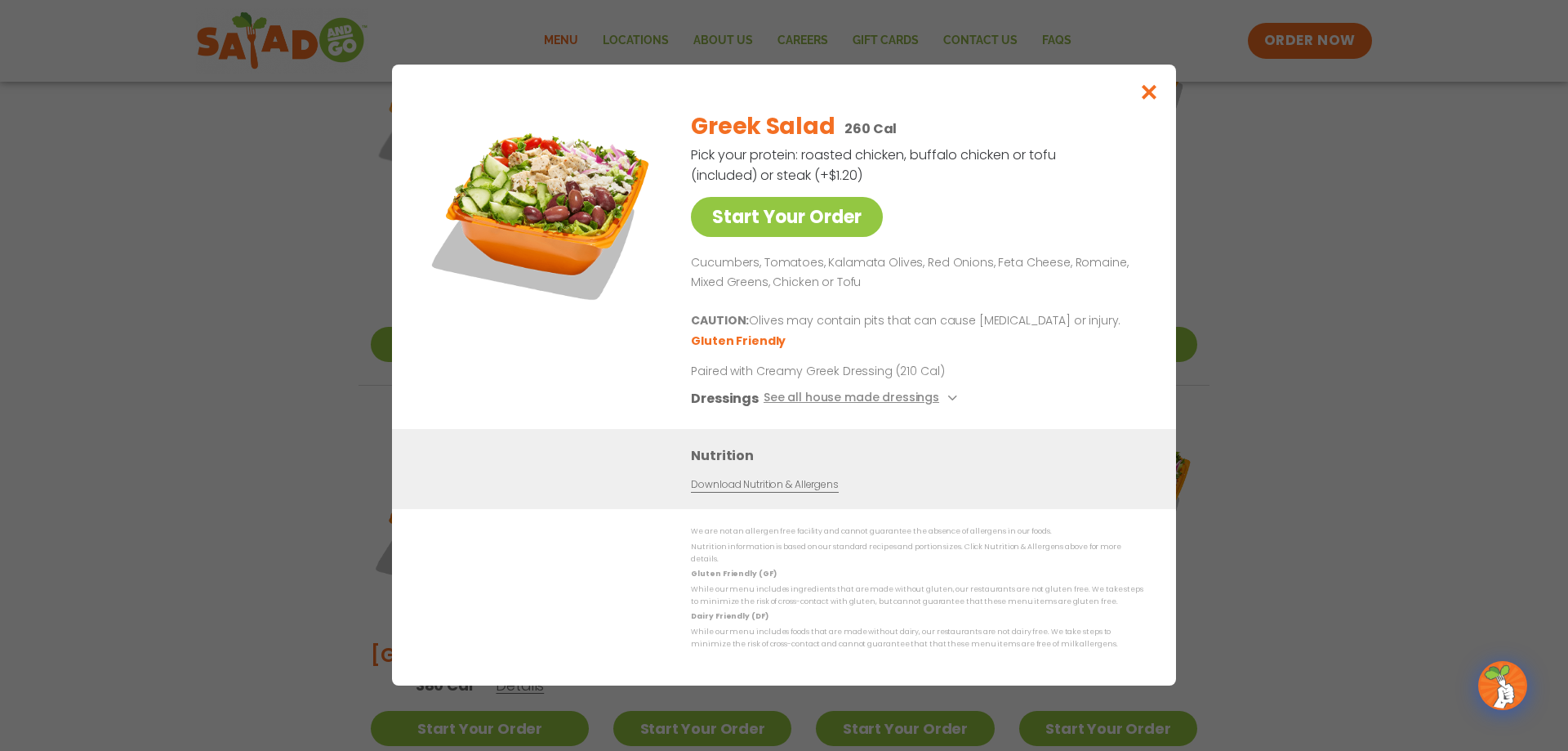
click at [1291, 395] on div "Start Your Order Greek Salad 260 Cal Pick your protein: roasted chicken, buffal…" at bounding box center [784, 376] width 1568 height 751
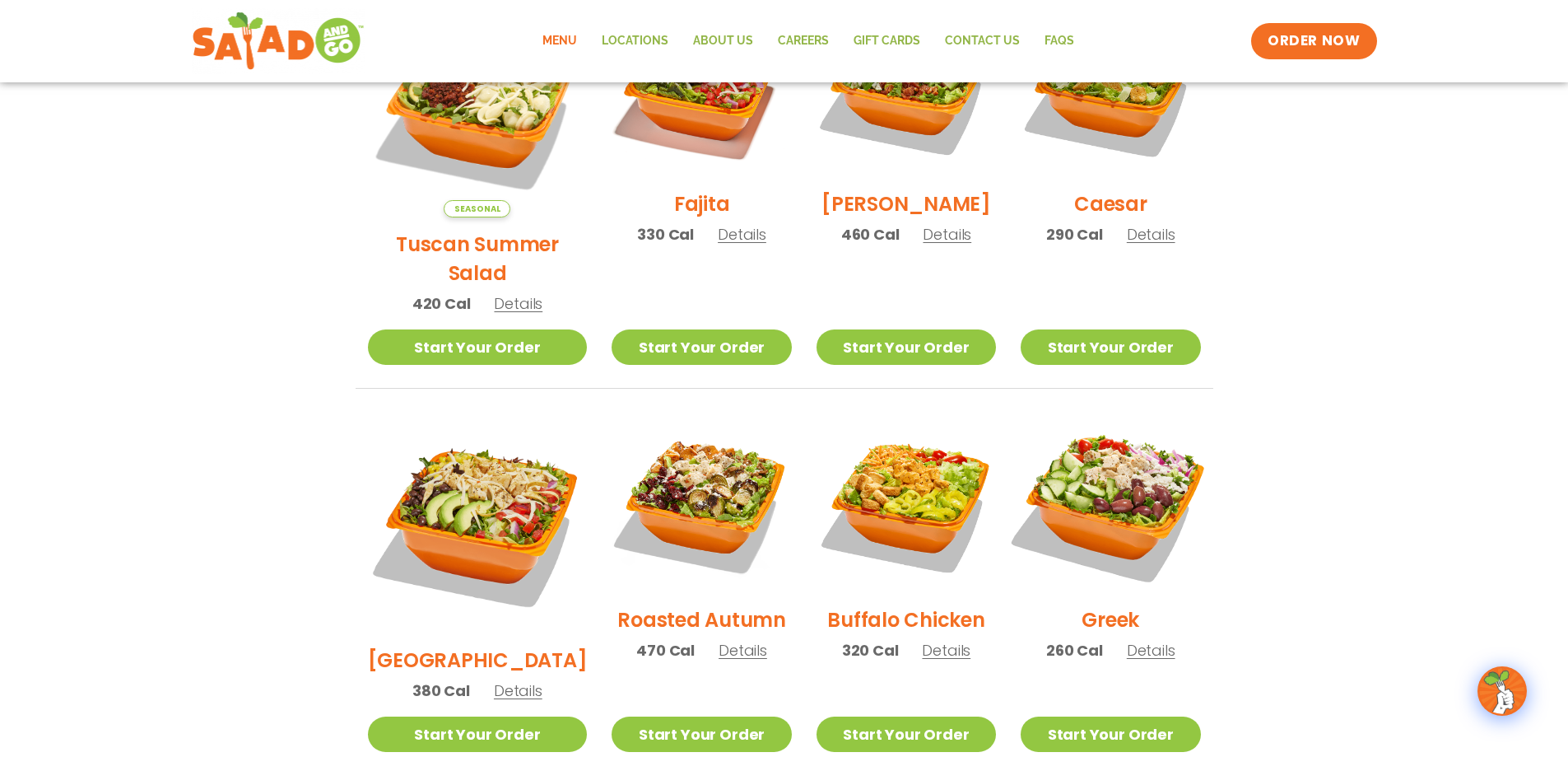
click at [1133, 491] on img at bounding box center [1110, 503] width 211 height 211
